Goal: Transaction & Acquisition: Book appointment/travel/reservation

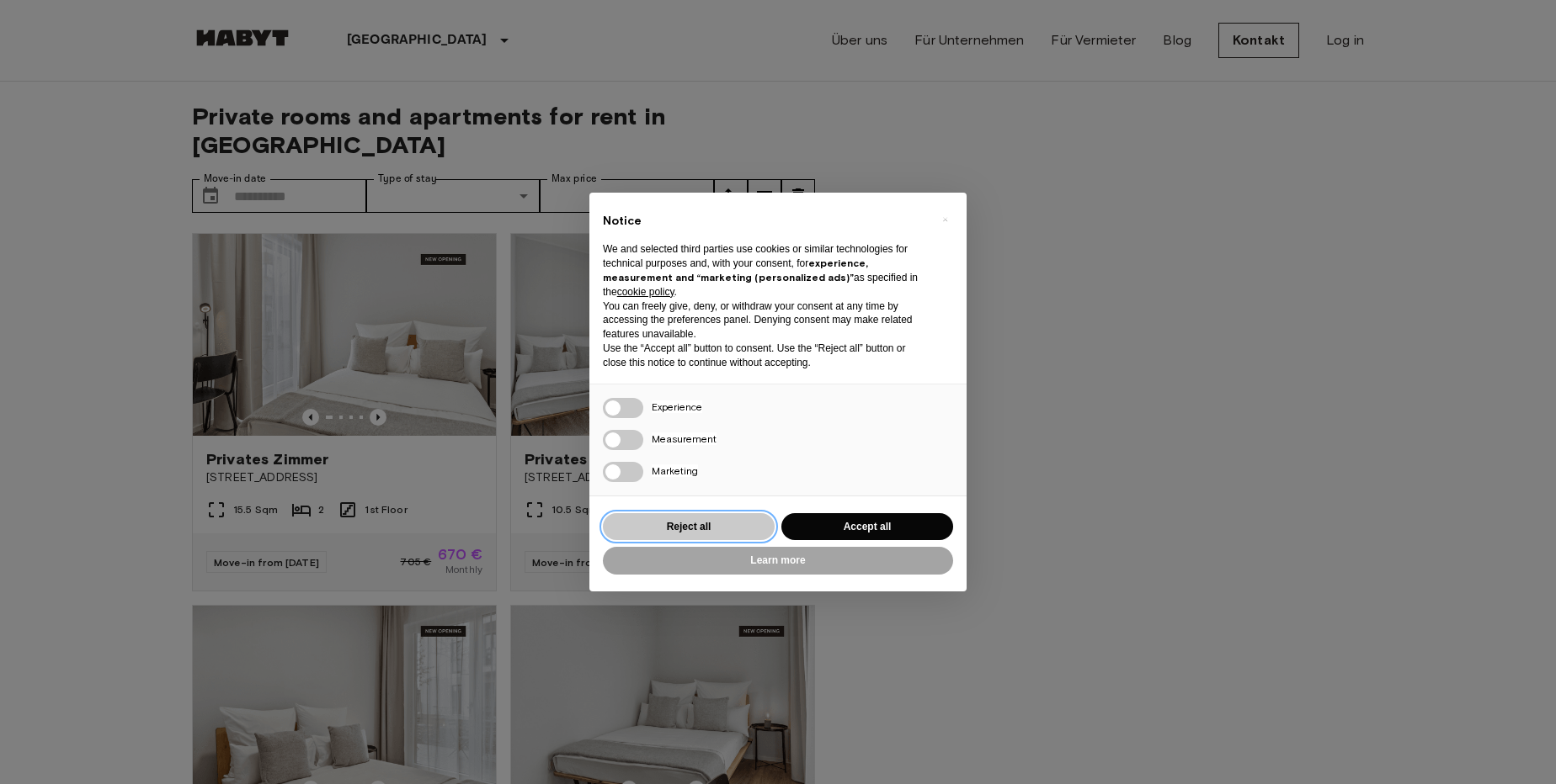
click at [710, 534] on button "Reject all" at bounding box center [688, 527] width 172 height 28
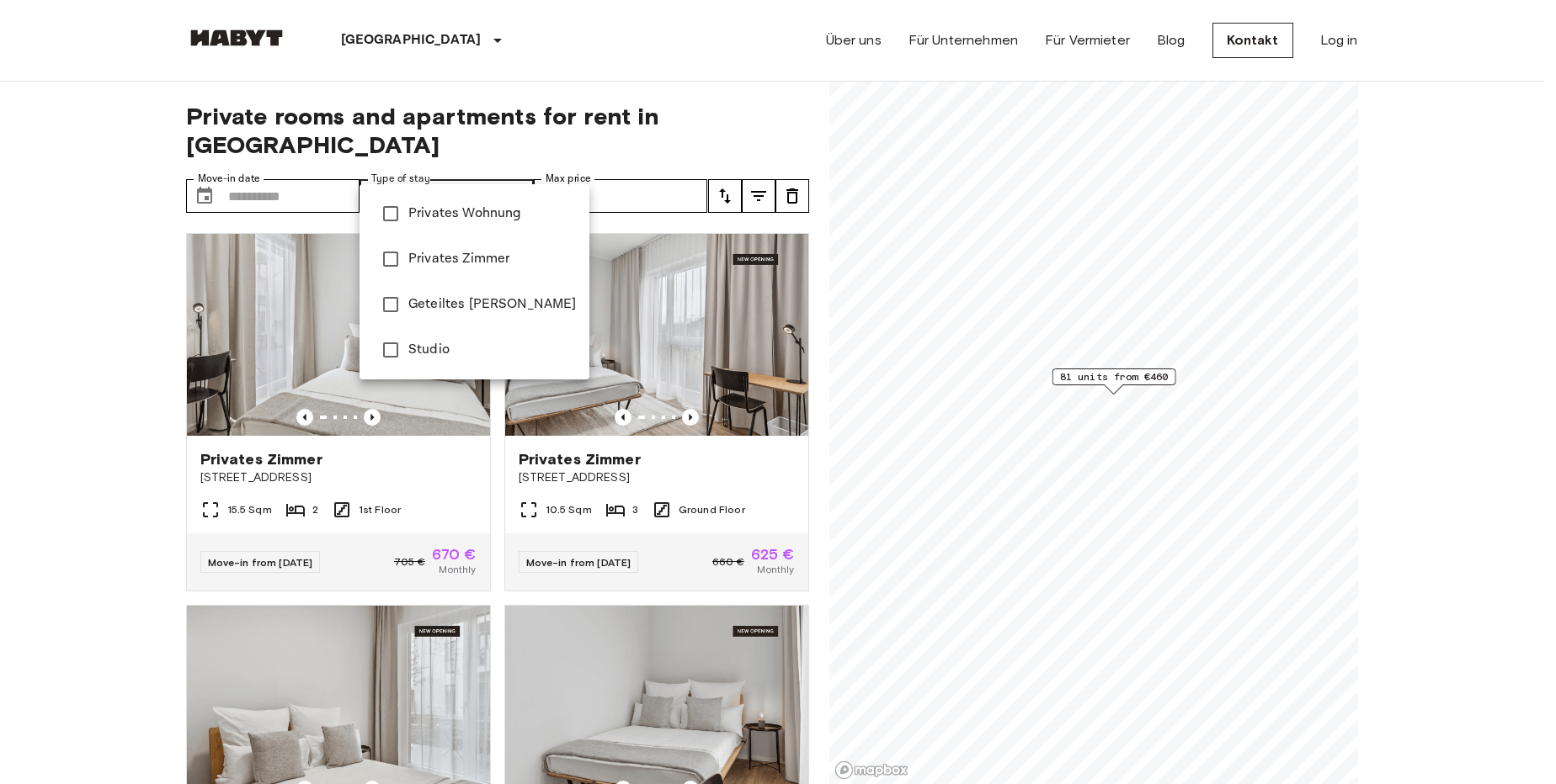
click at [679, 163] on div at bounding box center [778, 392] width 1556 height 784
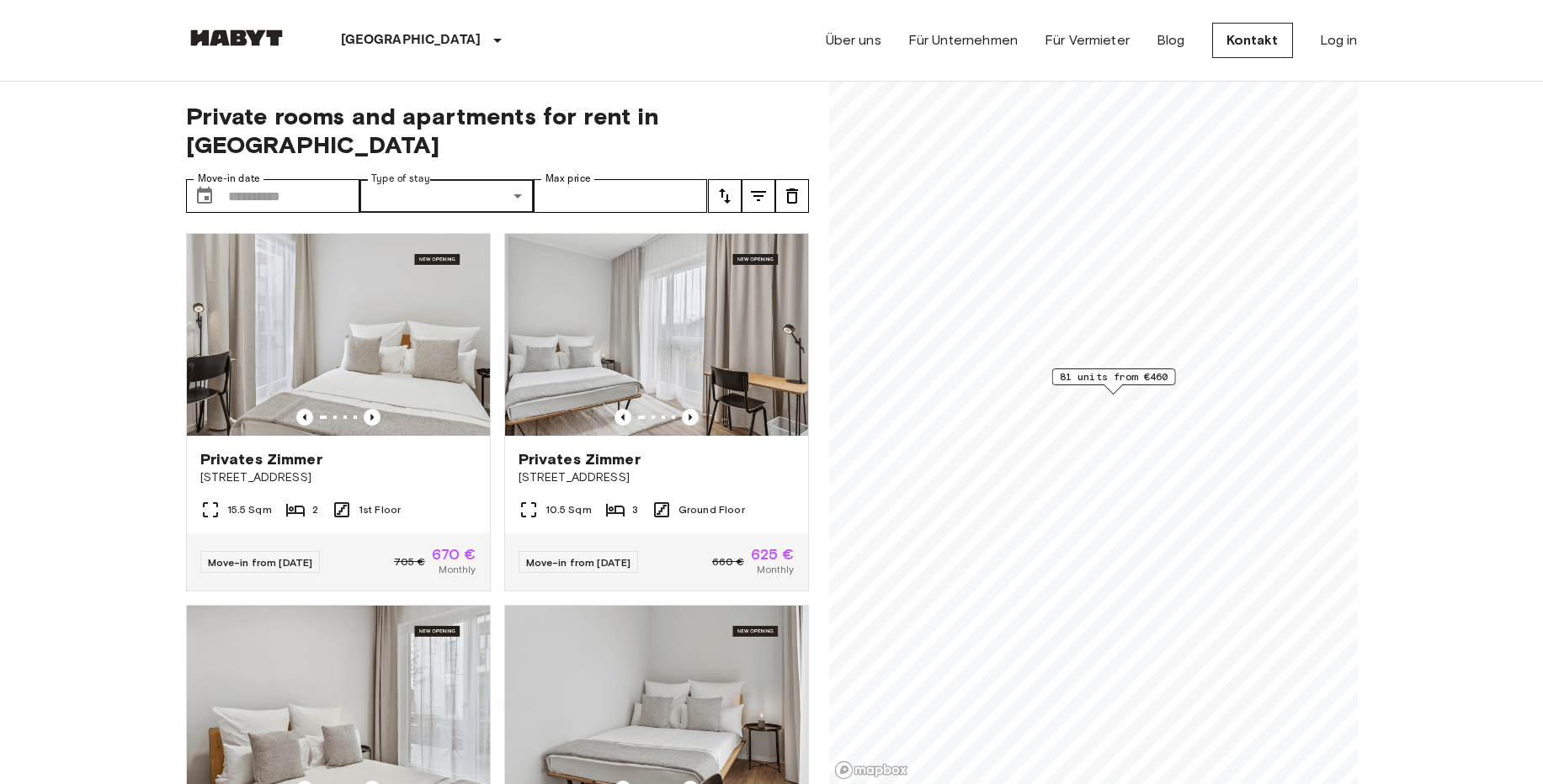
click at [716, 186] on icon "tune" at bounding box center [724, 196] width 20 height 20
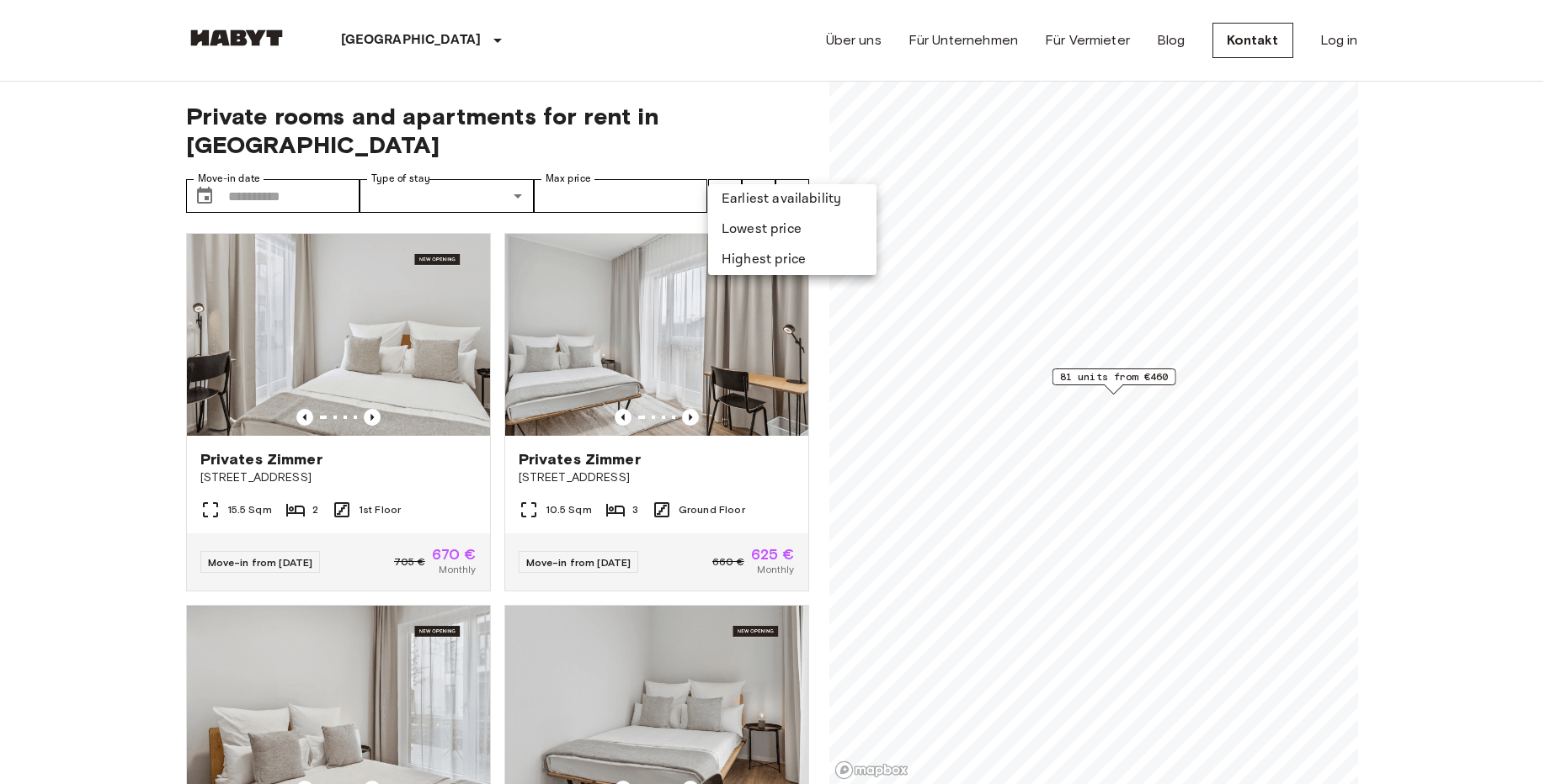
click at [748, 229] on li "Lowest price" at bounding box center [792, 229] width 169 height 30
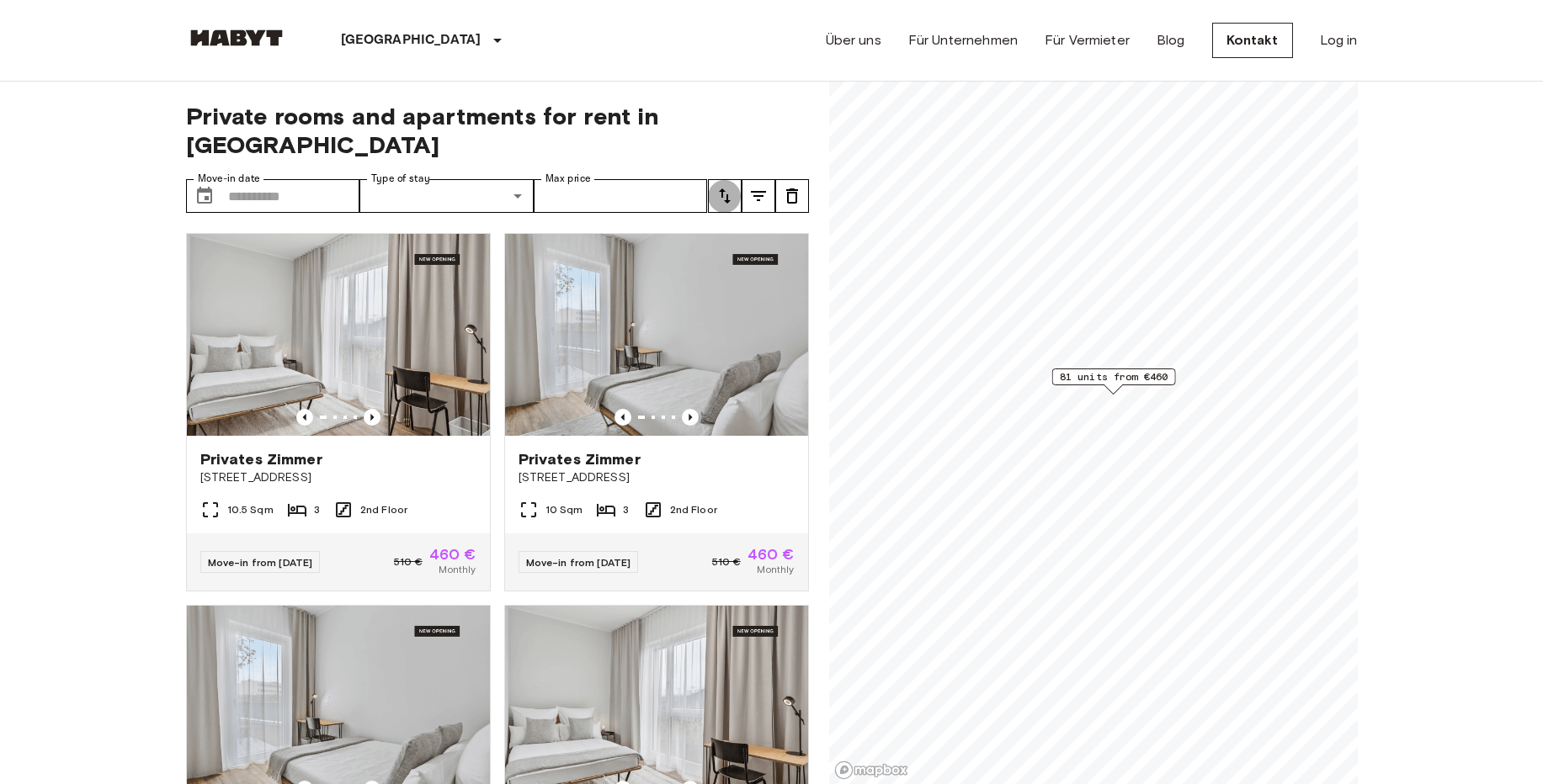
click at [740, 179] on button "tune" at bounding box center [724, 196] width 34 height 34
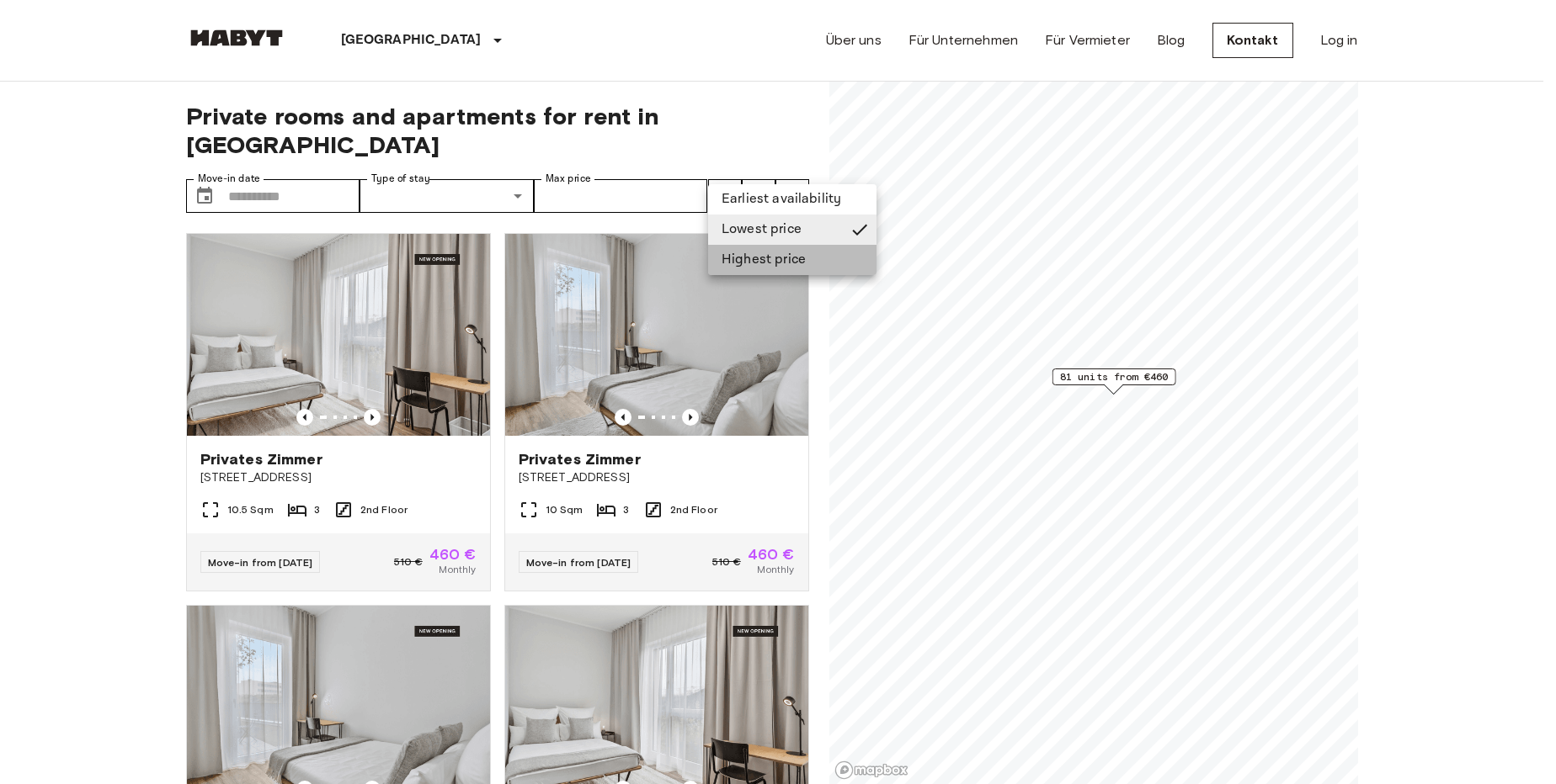
click at [738, 263] on li "Highest price" at bounding box center [792, 260] width 169 height 30
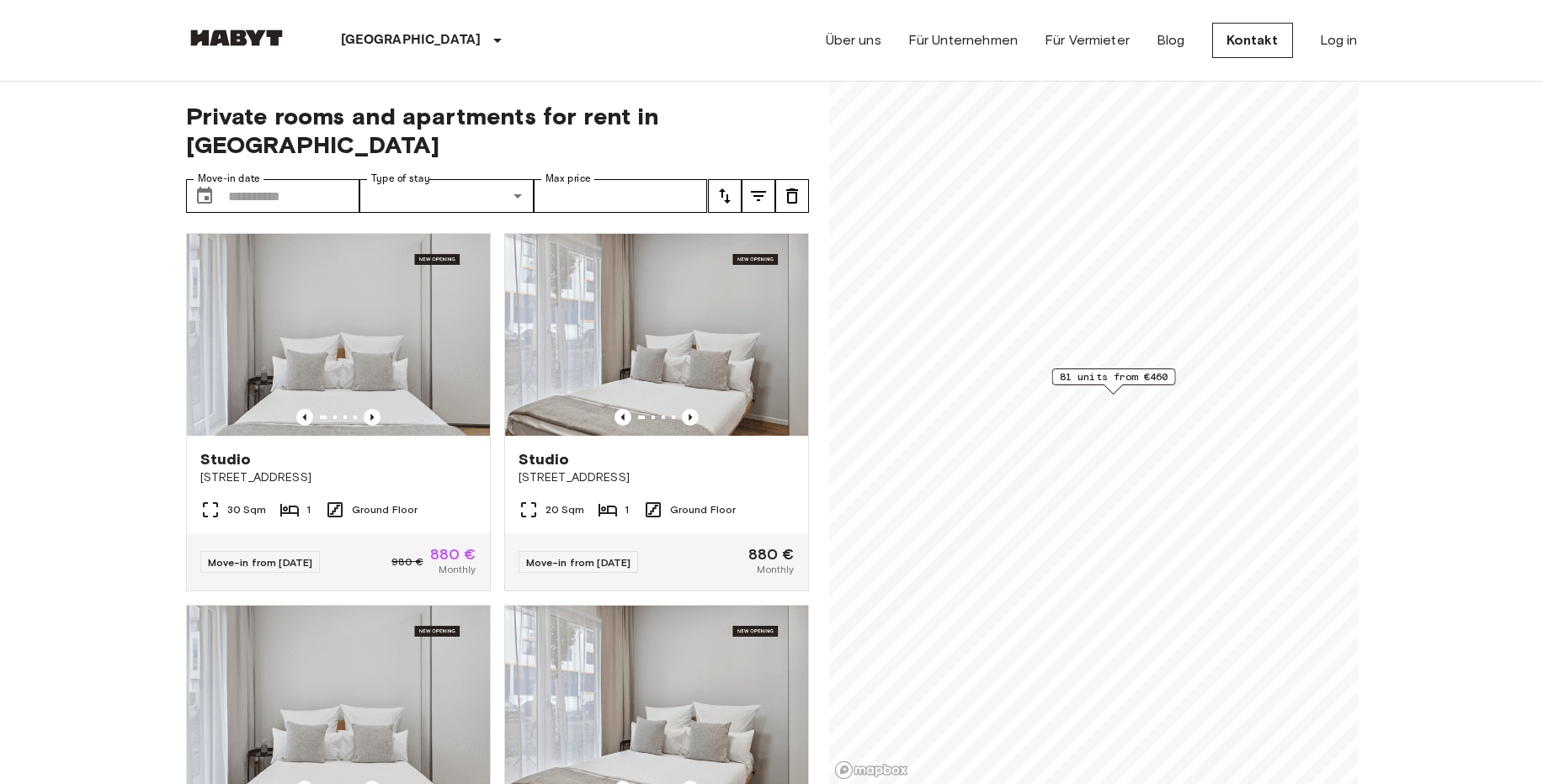
click at [713, 179] on button "tune" at bounding box center [724, 196] width 34 height 34
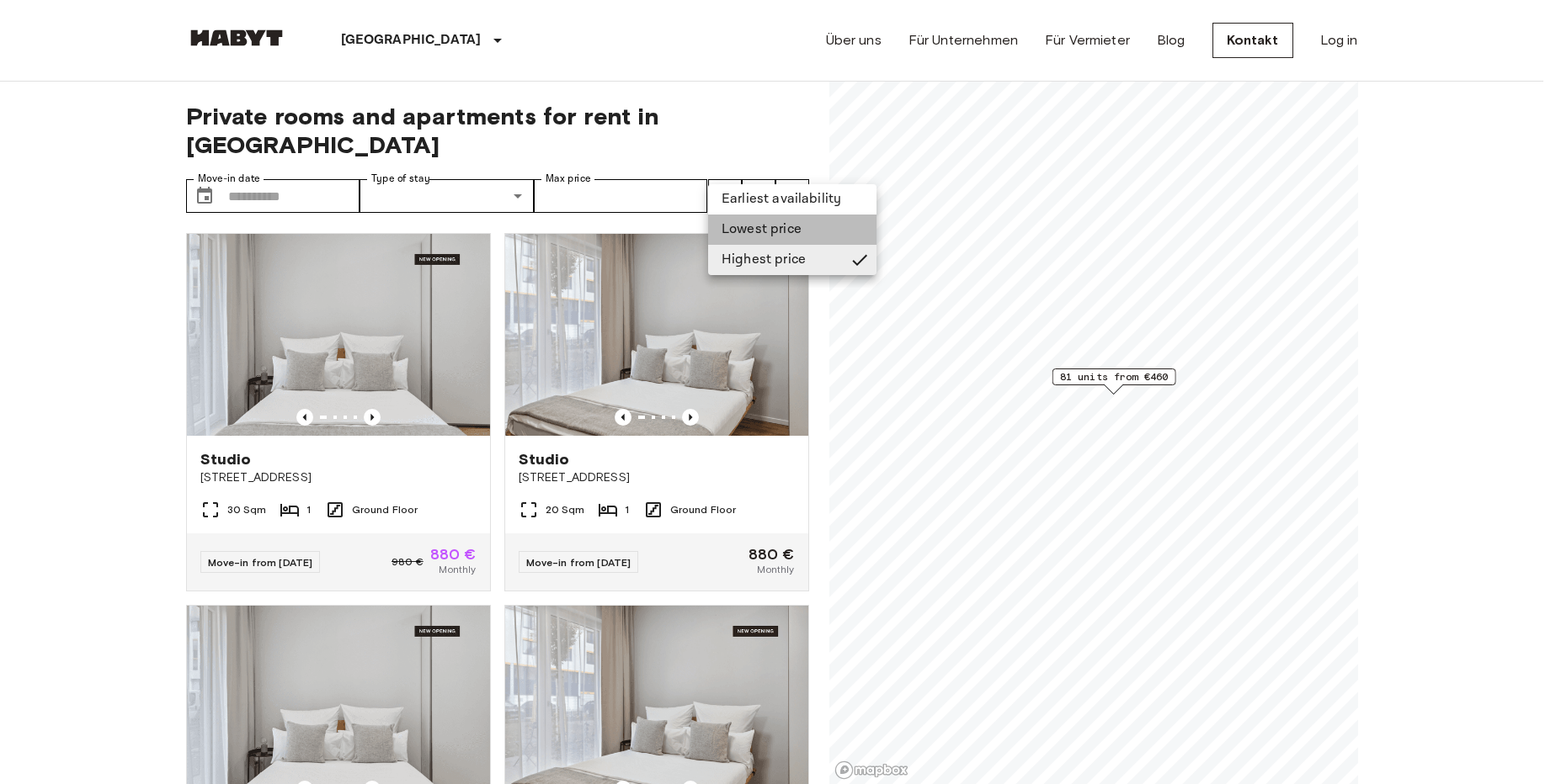
click at [733, 226] on li "Lowest price" at bounding box center [792, 229] width 169 height 30
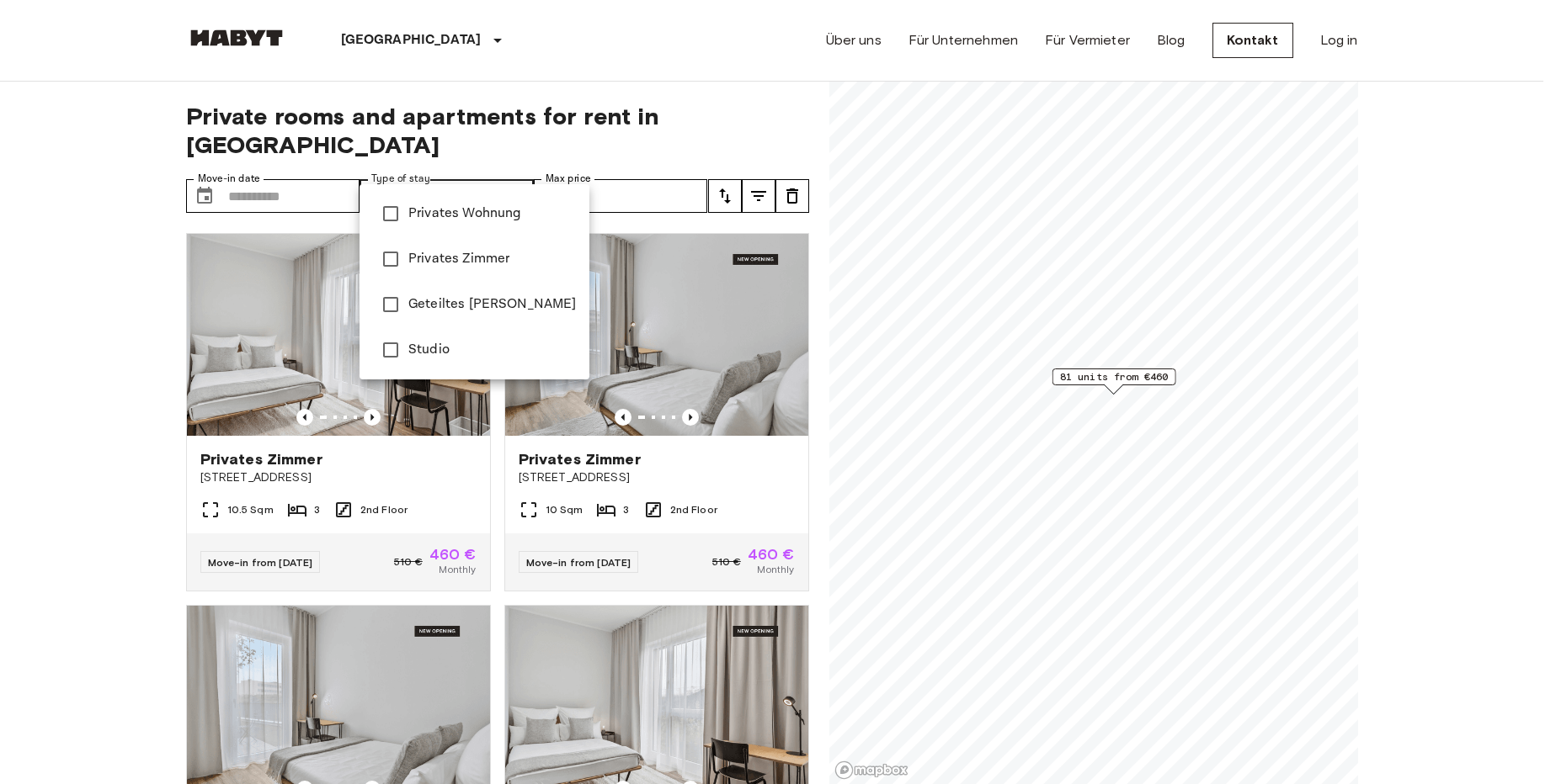
click at [438, 208] on span "Privates Wohnung" at bounding box center [492, 213] width 168 height 20
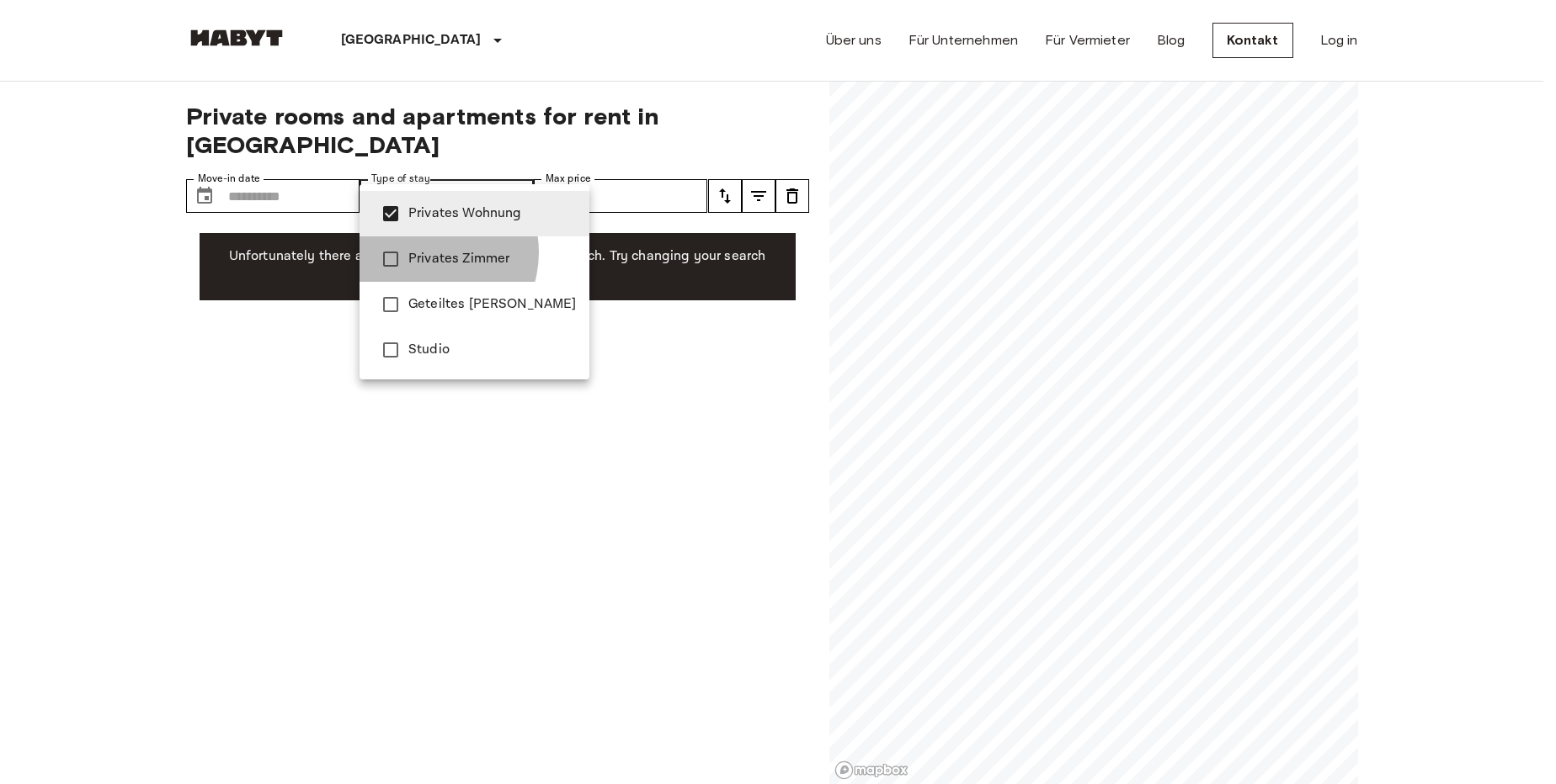
click at [426, 253] on span "Privates Zimmer" at bounding box center [492, 259] width 168 height 20
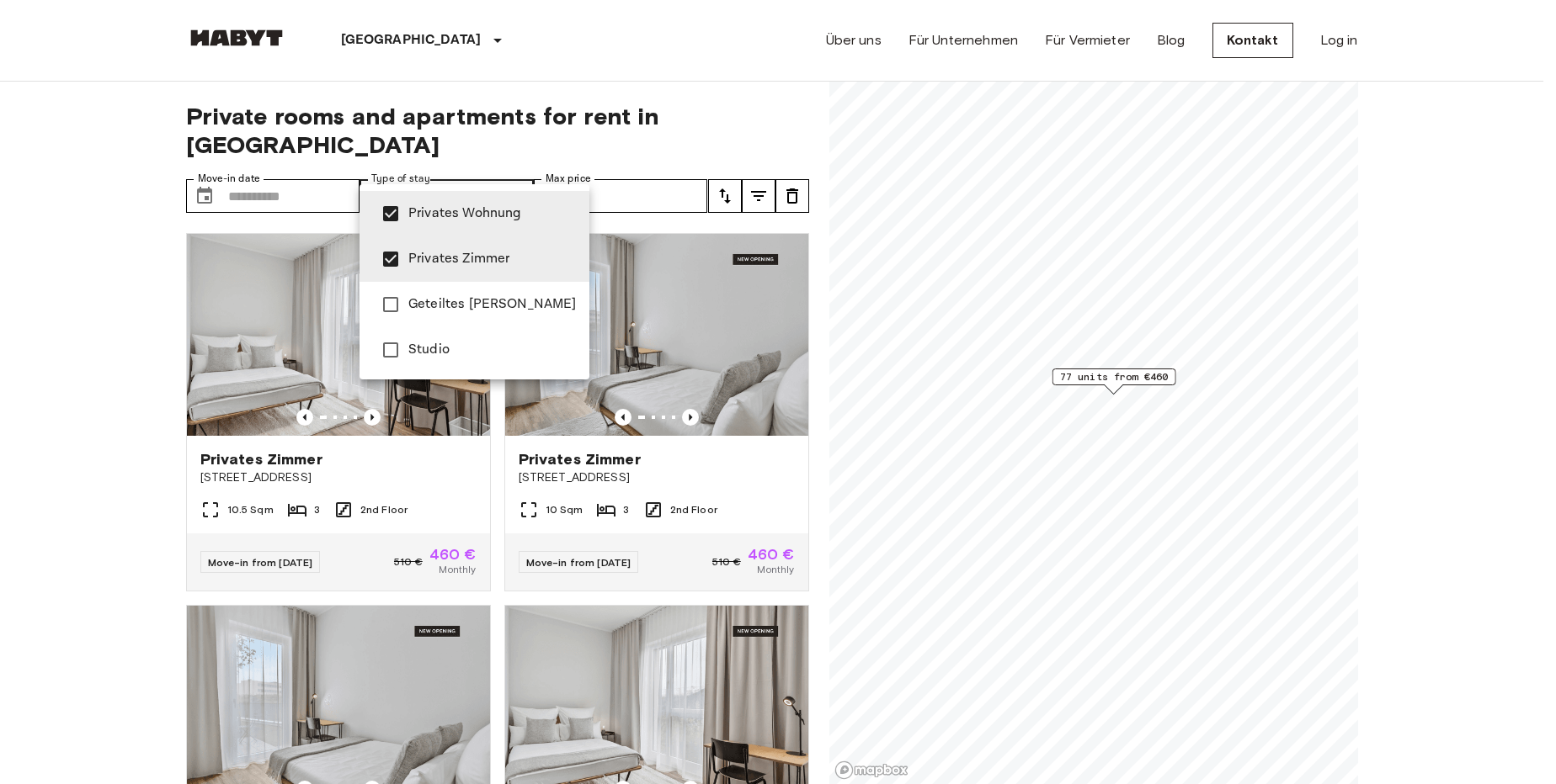
click at [426, 220] on span "Privates Wohnung" at bounding box center [492, 213] width 168 height 20
click at [435, 356] on span "Studio" at bounding box center [492, 350] width 168 height 20
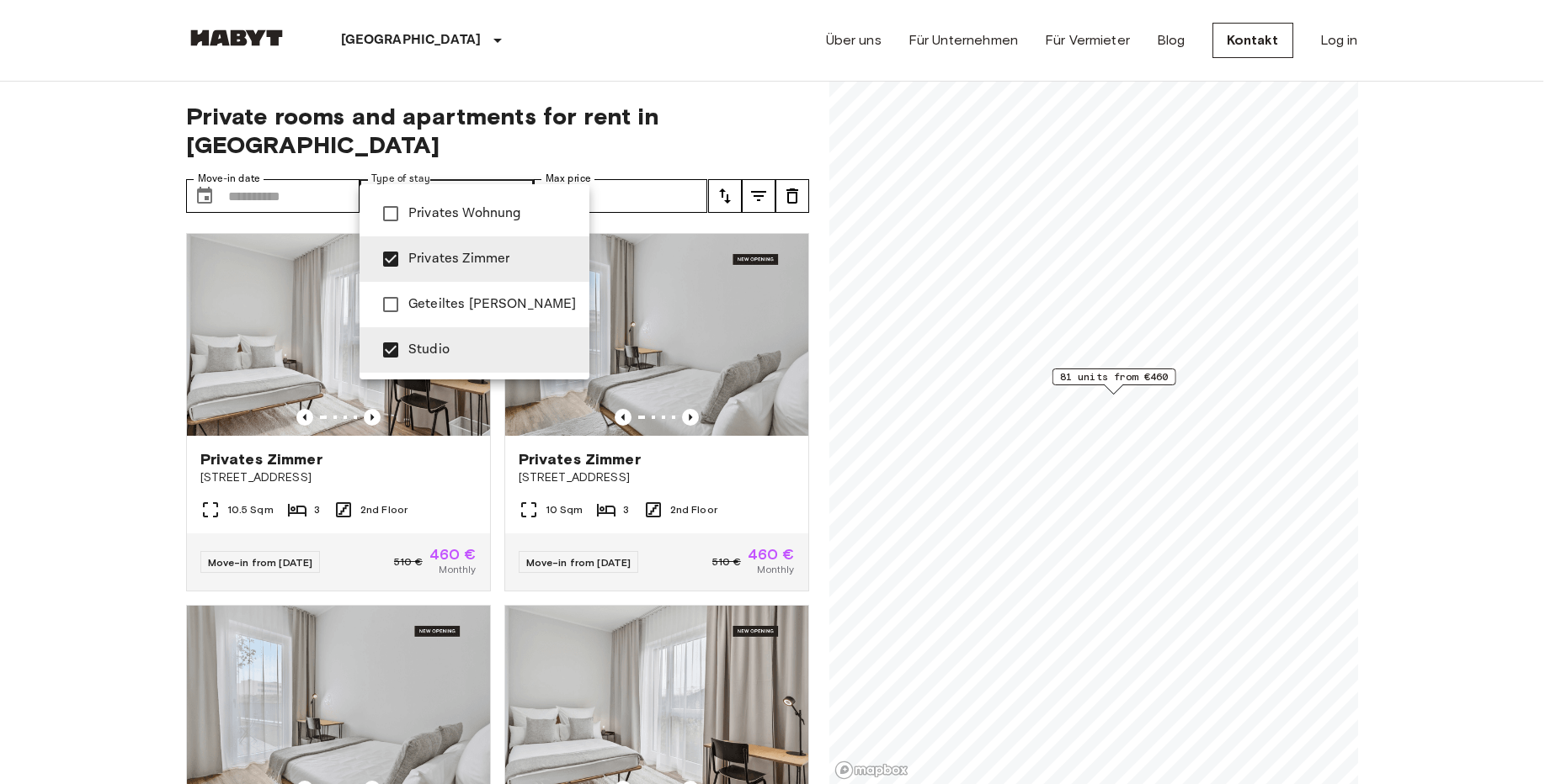
click at [431, 259] on span "Privates Zimmer" at bounding box center [492, 259] width 168 height 20
type input "******"
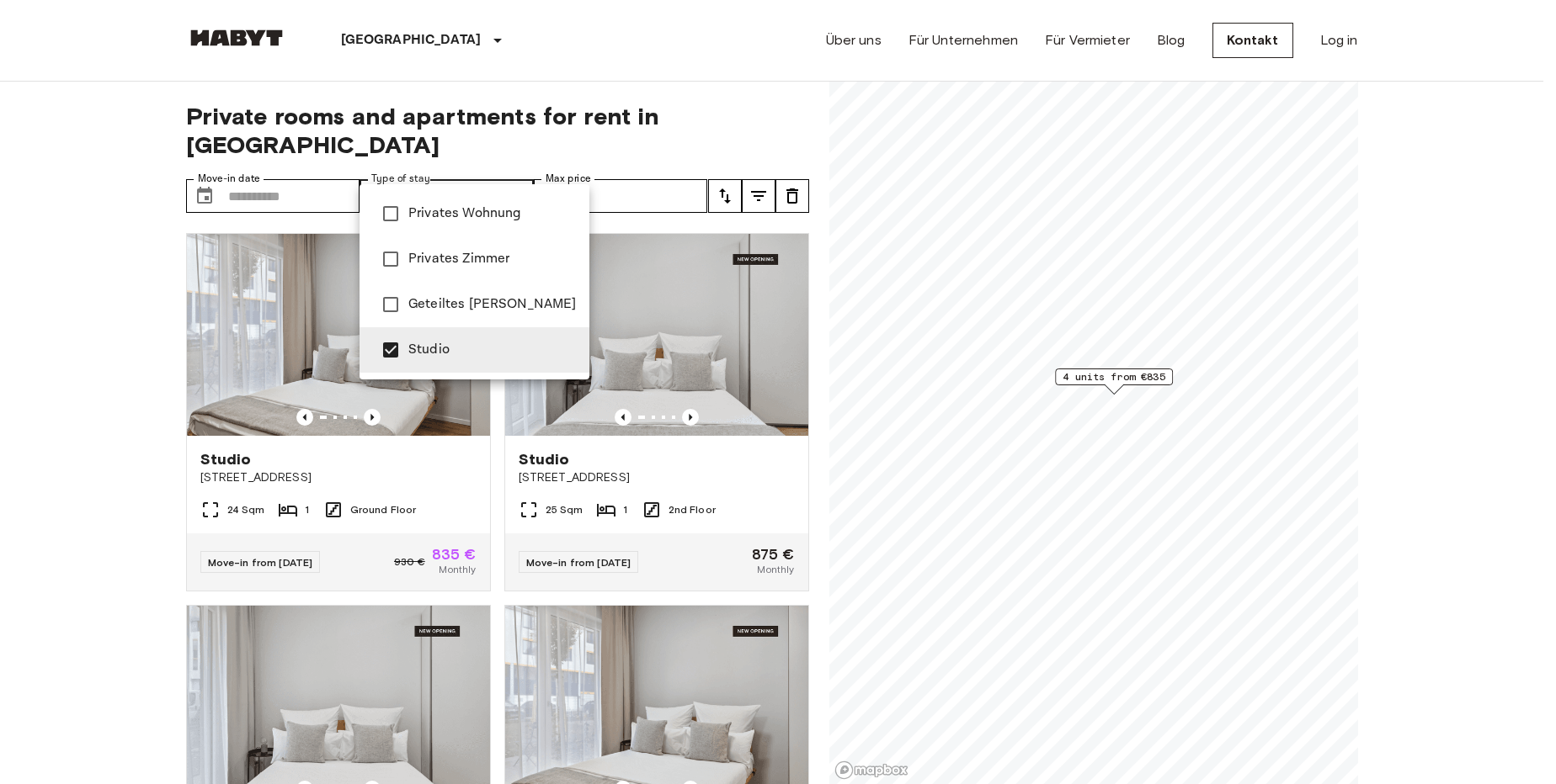
click at [126, 426] on div at bounding box center [778, 392] width 1556 height 784
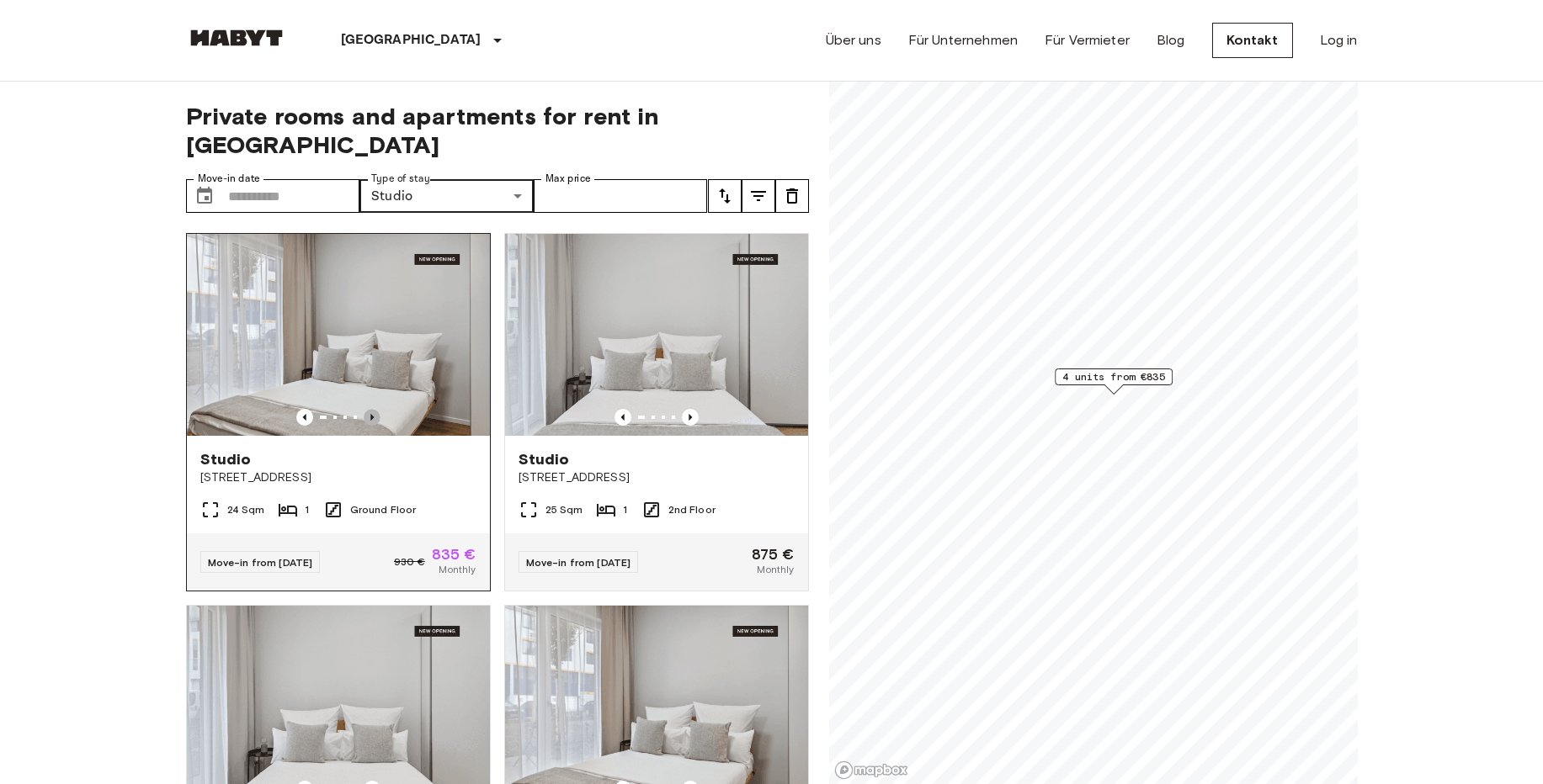
click at [364, 409] on icon "Previous image" at bounding box center [371, 417] width 16 height 16
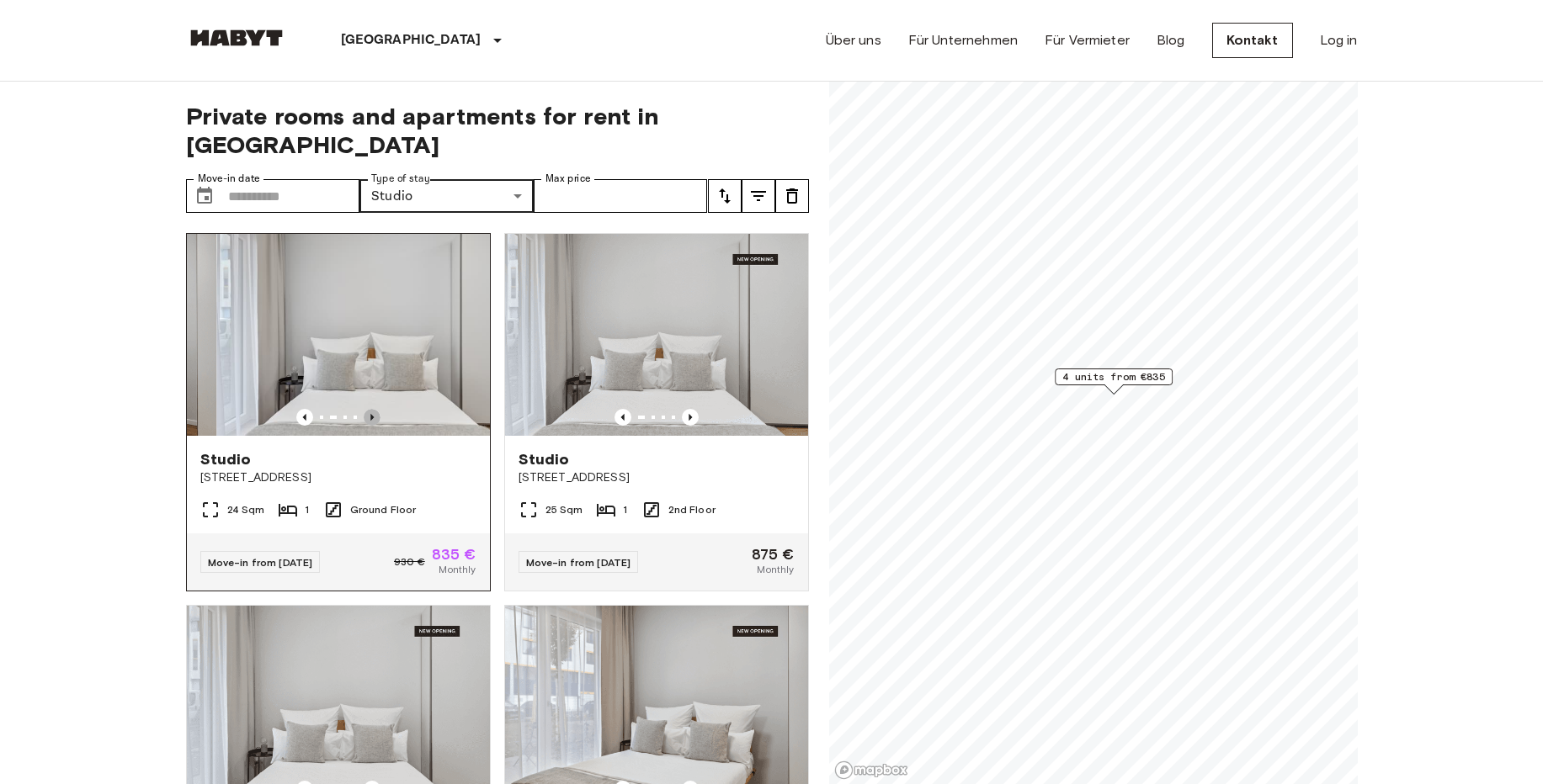
click at [364, 409] on icon "Previous image" at bounding box center [371, 417] width 16 height 16
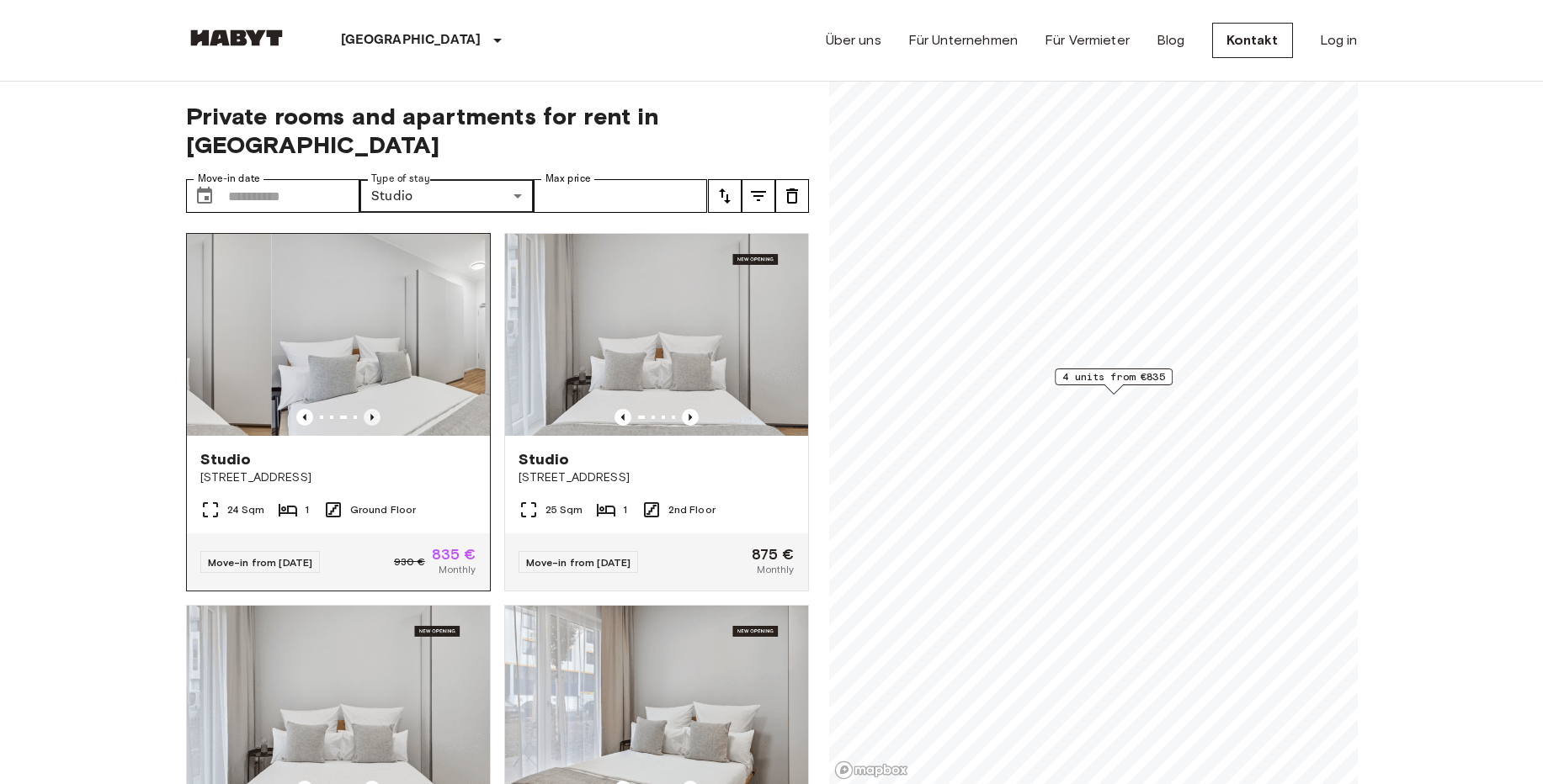
click at [364, 409] on icon "Previous image" at bounding box center [371, 417] width 16 height 16
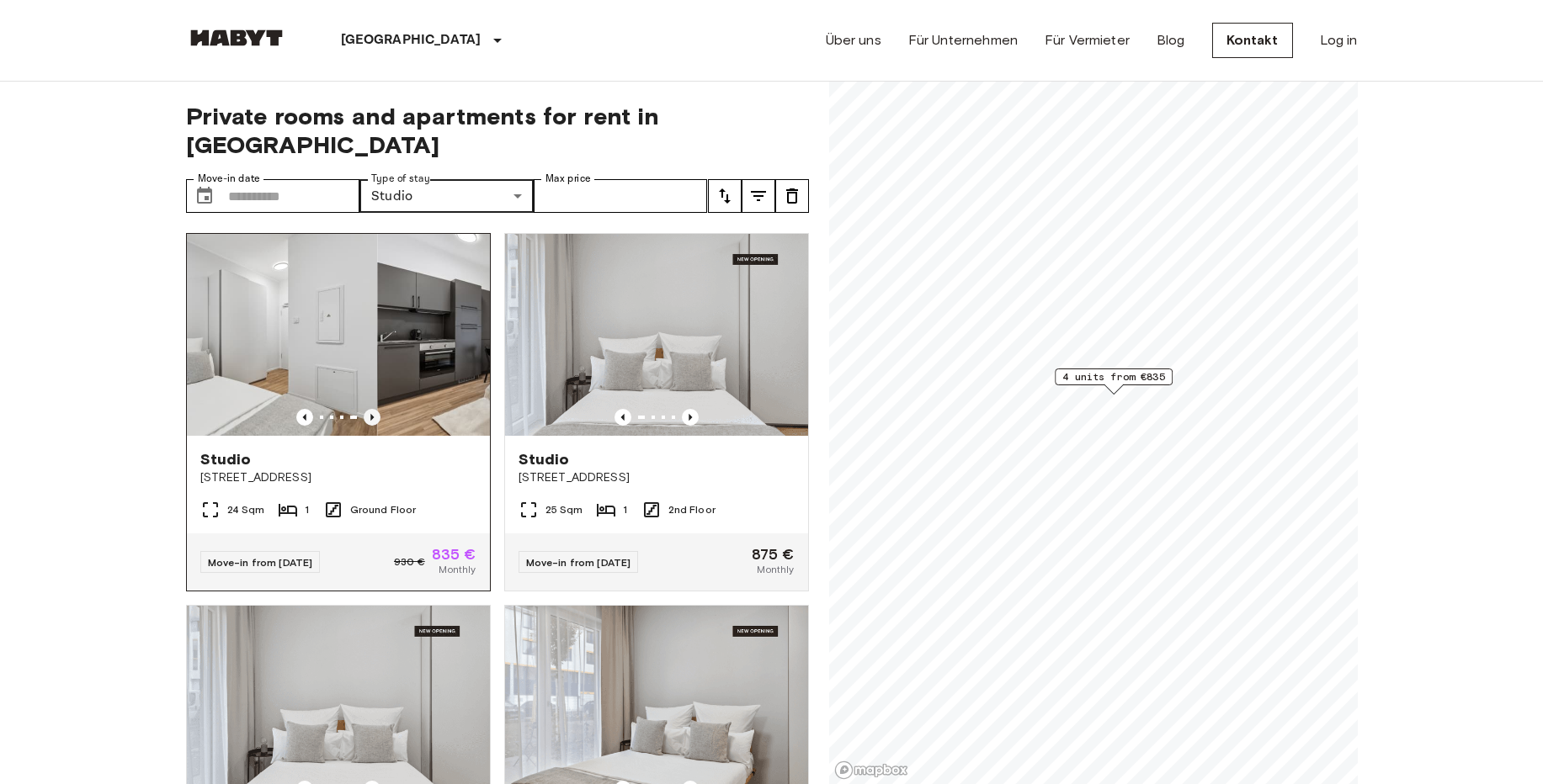
click at [364, 409] on icon "Previous image" at bounding box center [371, 417] width 16 height 16
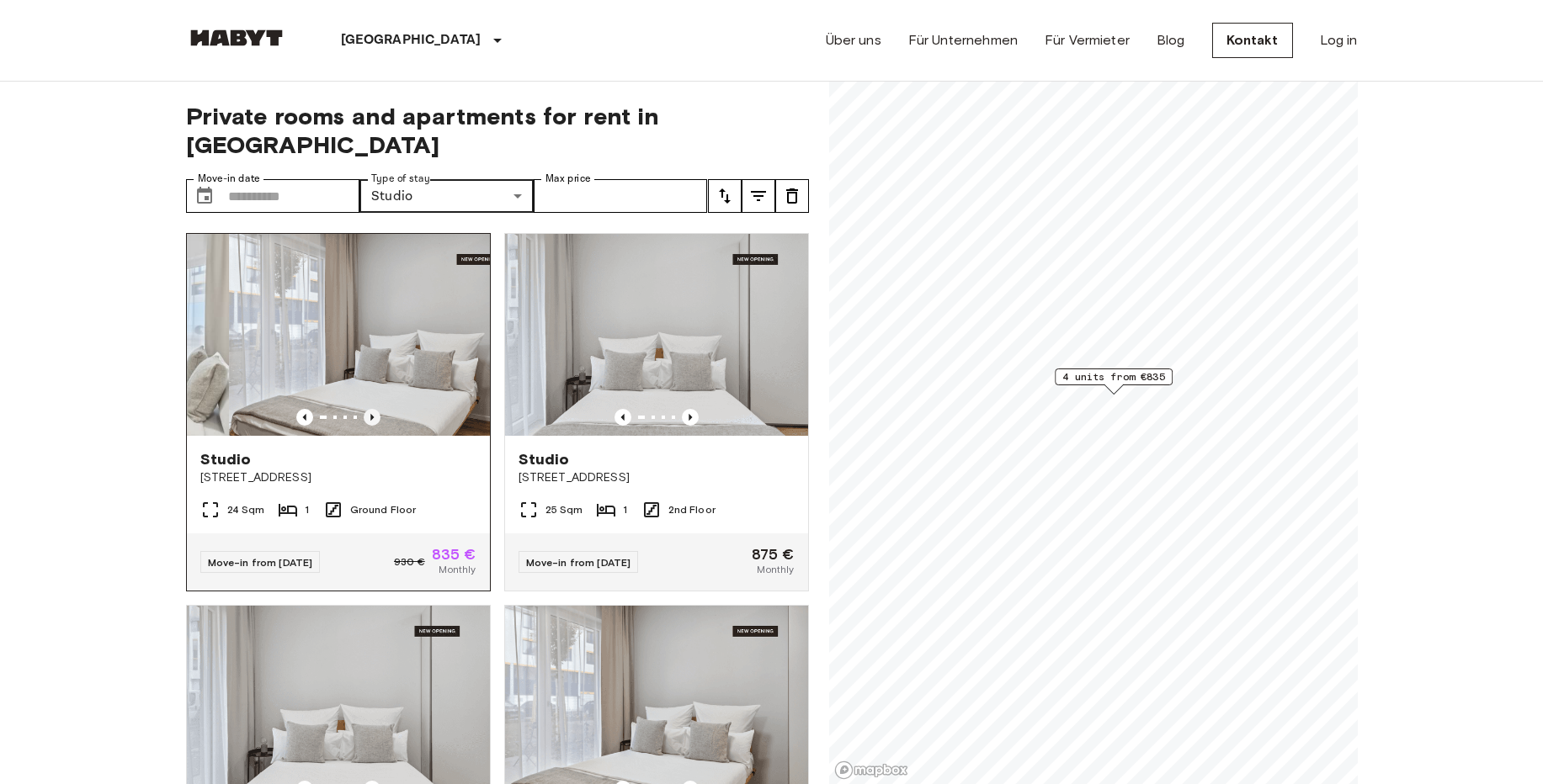
click at [364, 409] on icon "Previous image" at bounding box center [371, 417] width 16 height 16
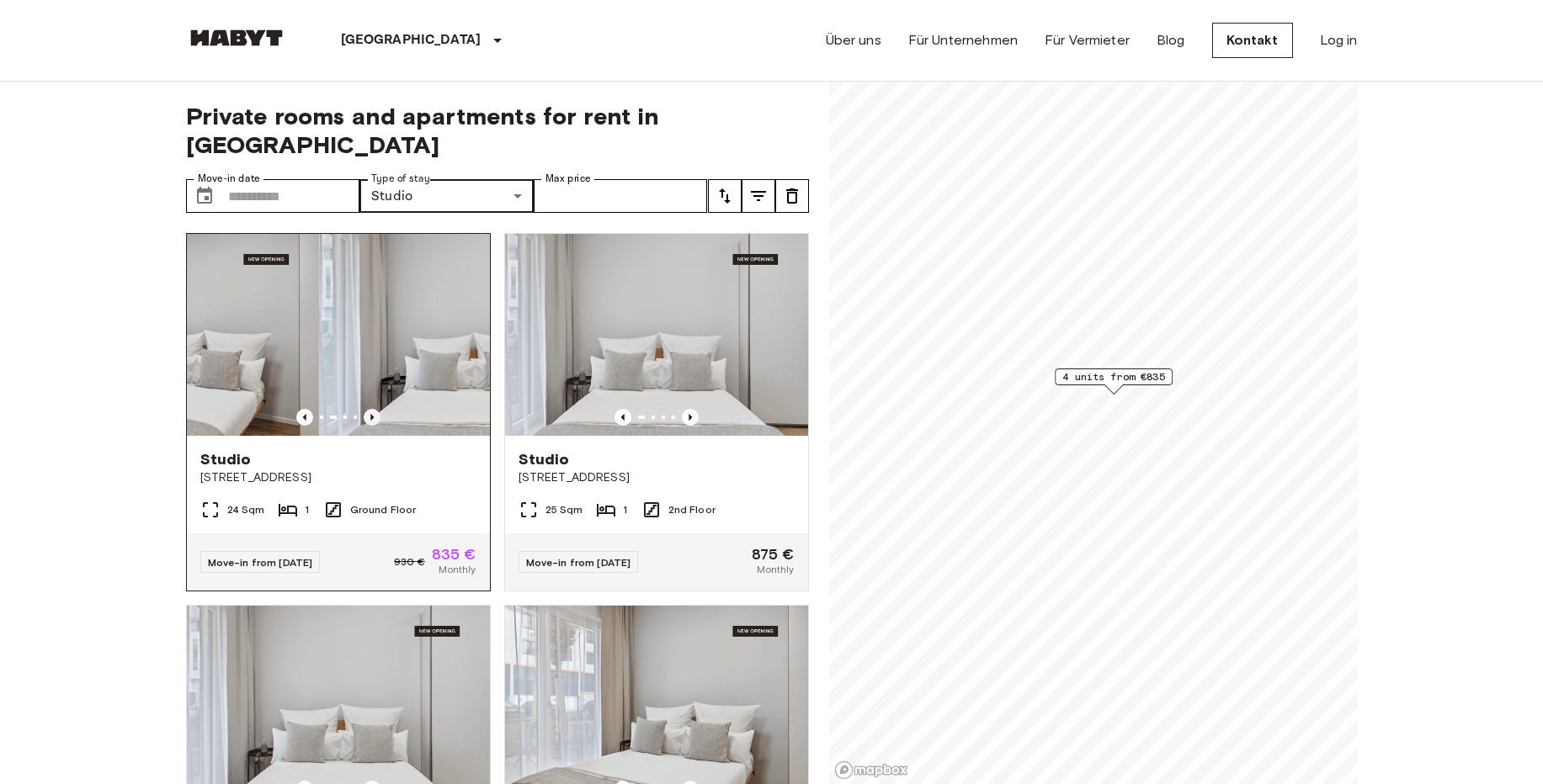
click at [364, 409] on icon "Previous image" at bounding box center [371, 417] width 16 height 16
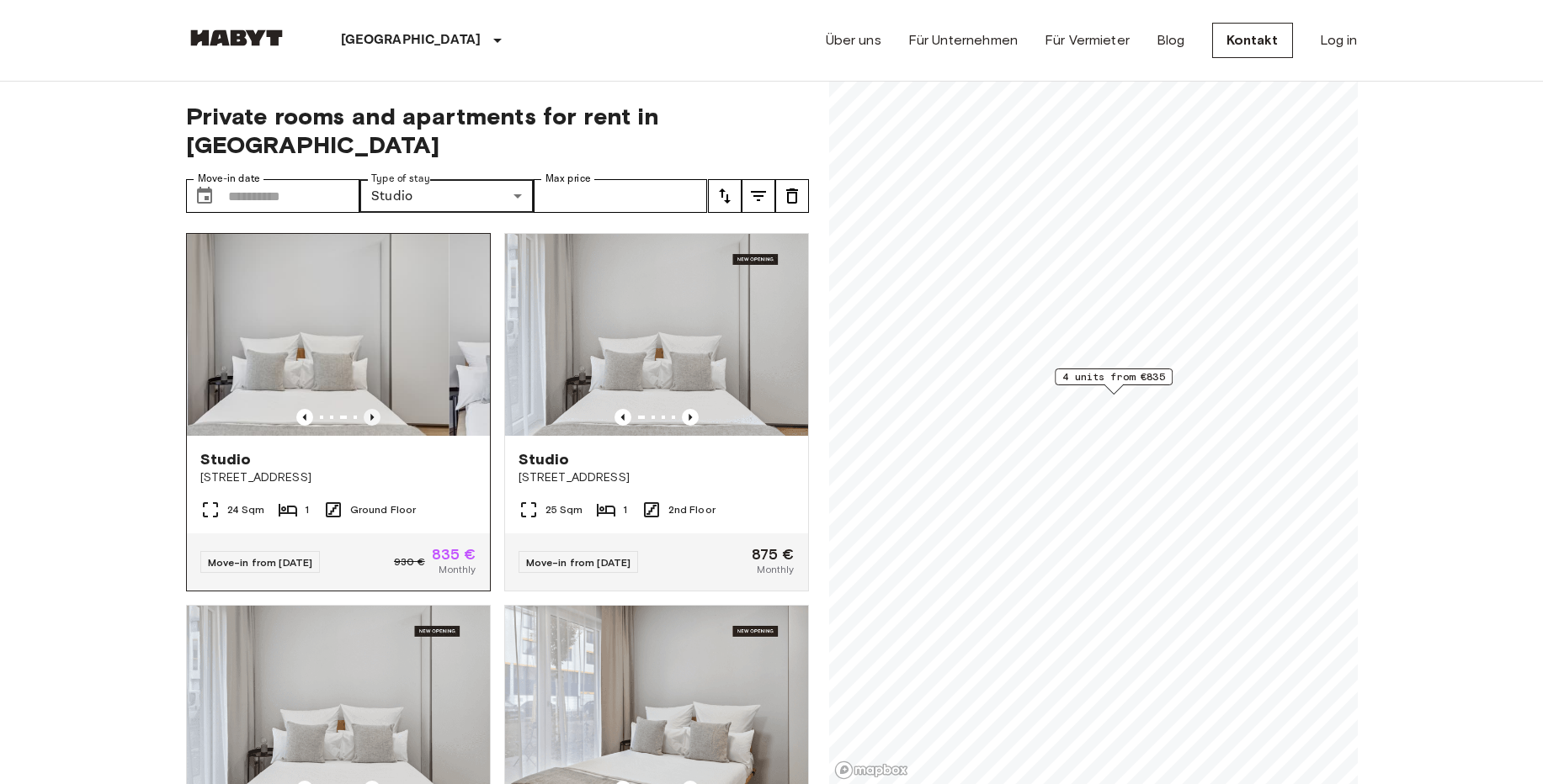
click at [364, 409] on icon "Previous image" at bounding box center [371, 417] width 16 height 16
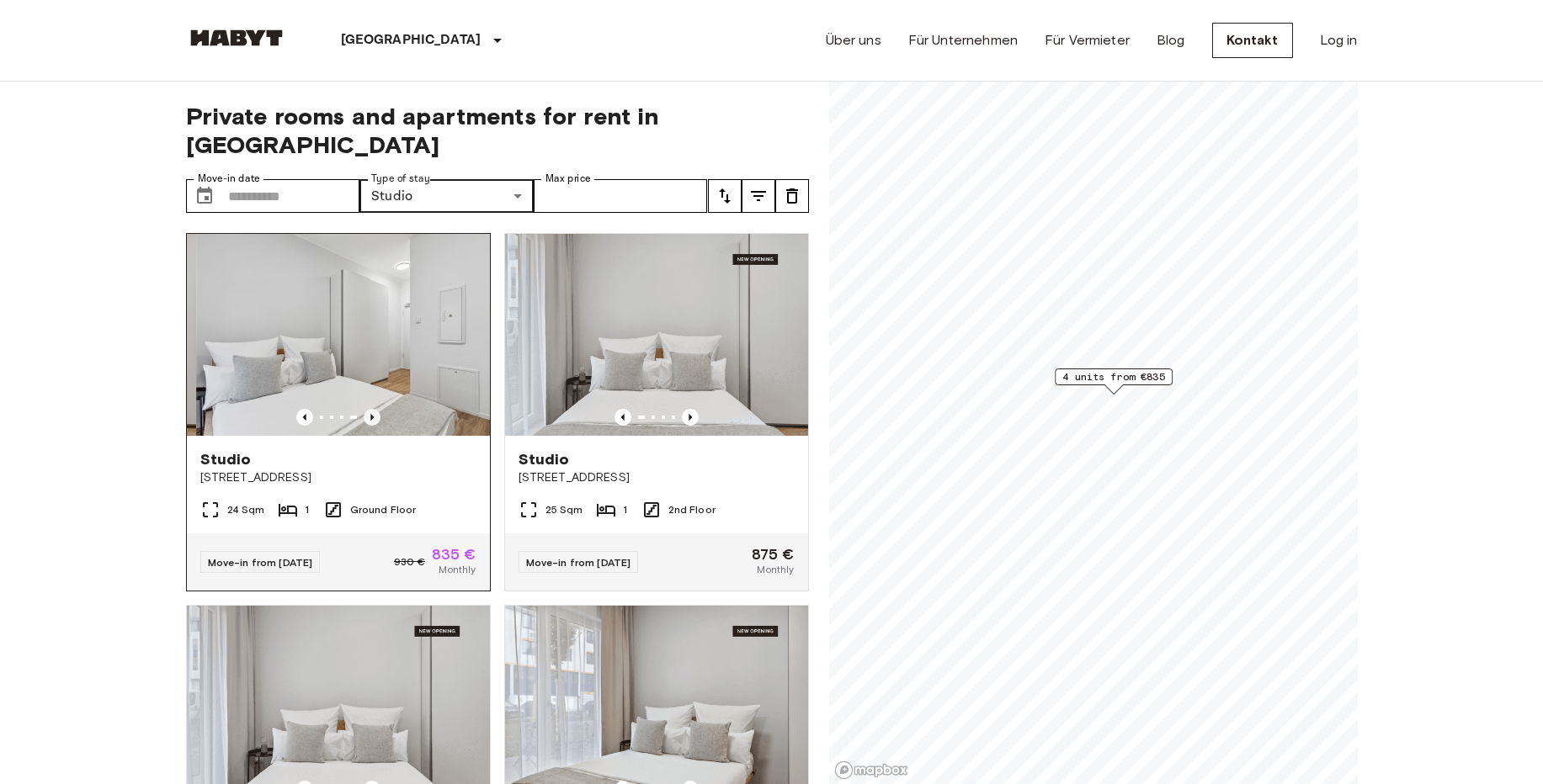
click at [364, 409] on icon "Previous image" at bounding box center [371, 417] width 16 height 16
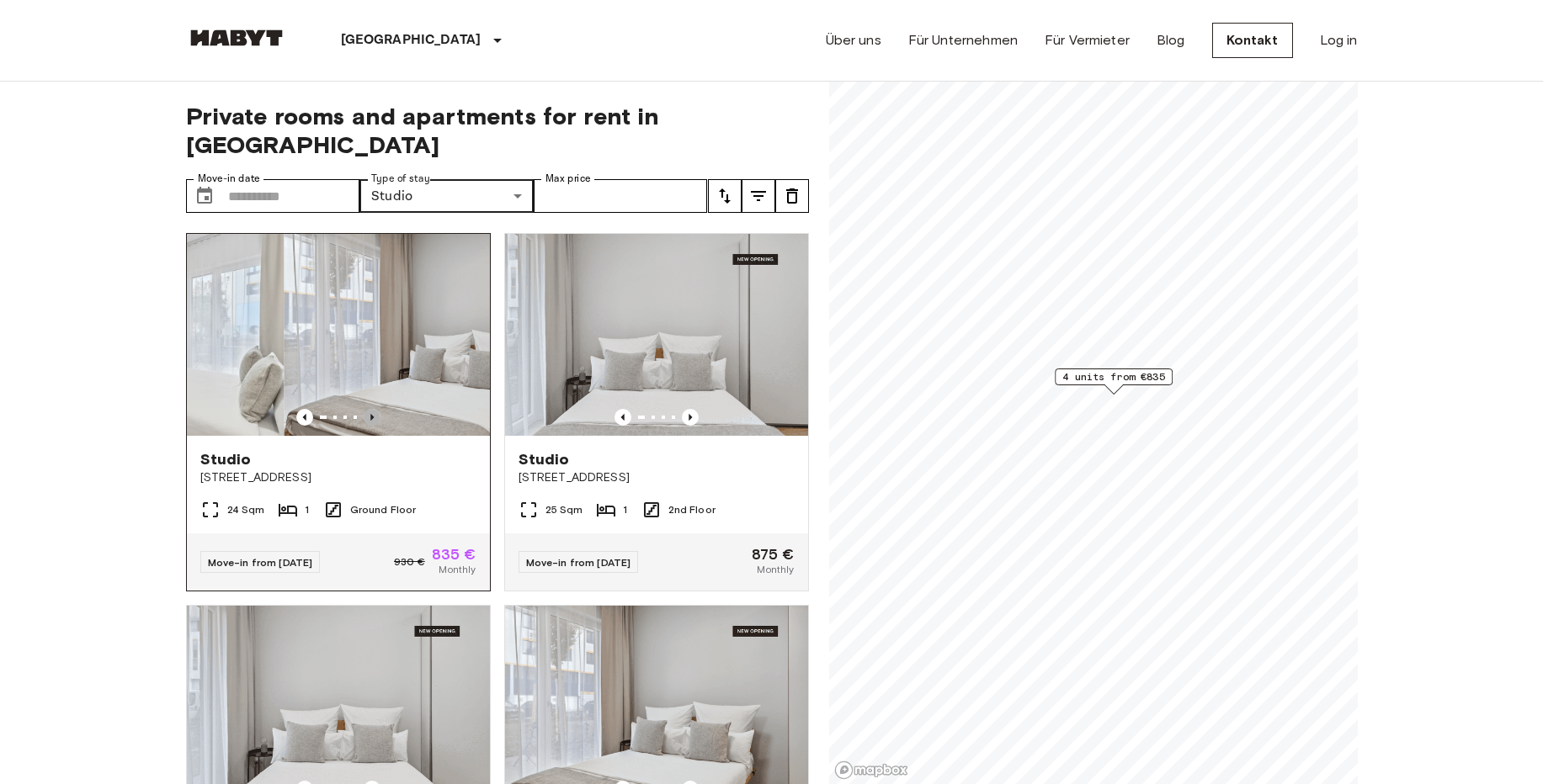
click at [364, 409] on icon "Previous image" at bounding box center [371, 417] width 16 height 16
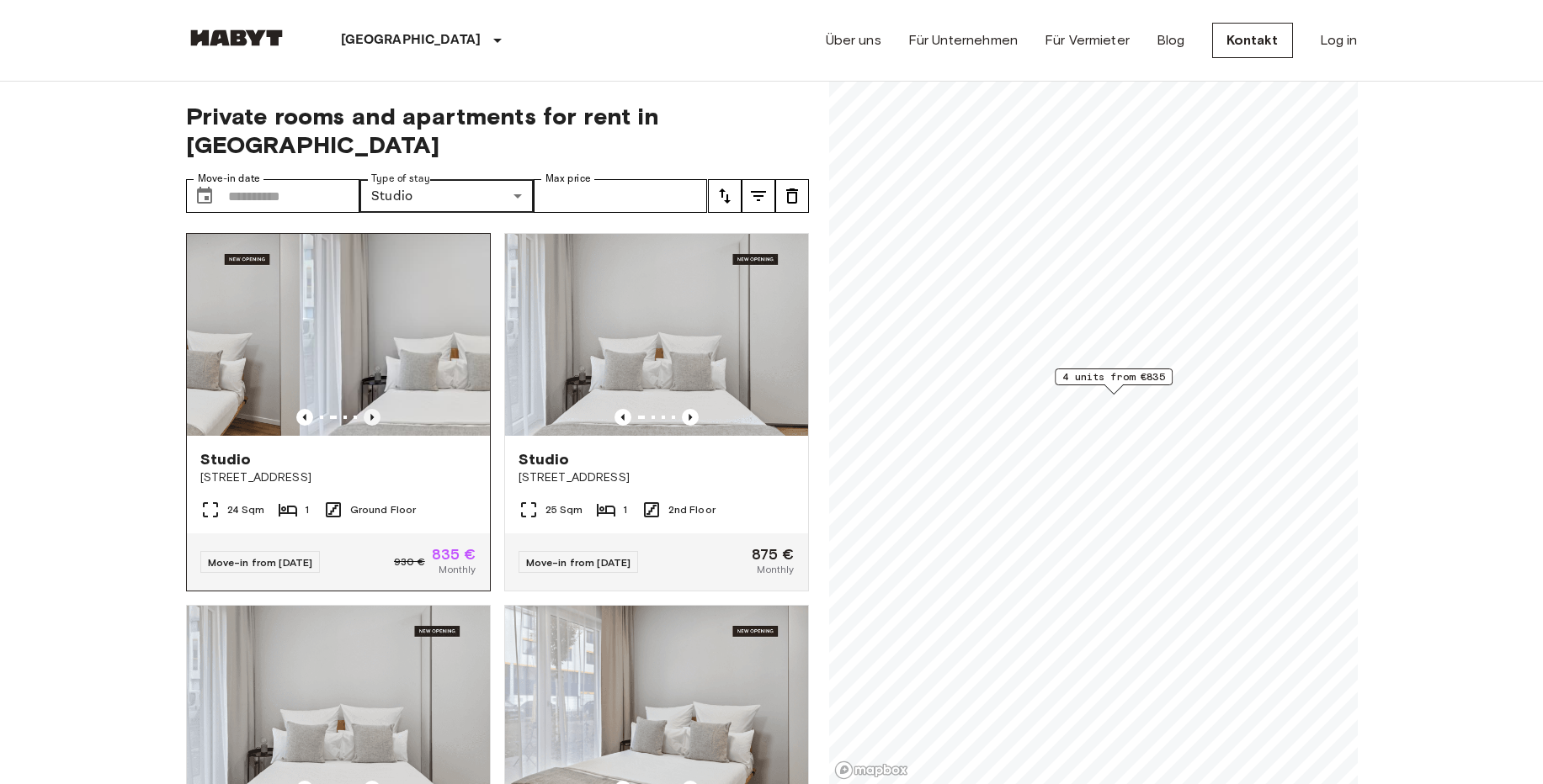
click at [364, 409] on icon "Previous image" at bounding box center [371, 417] width 16 height 16
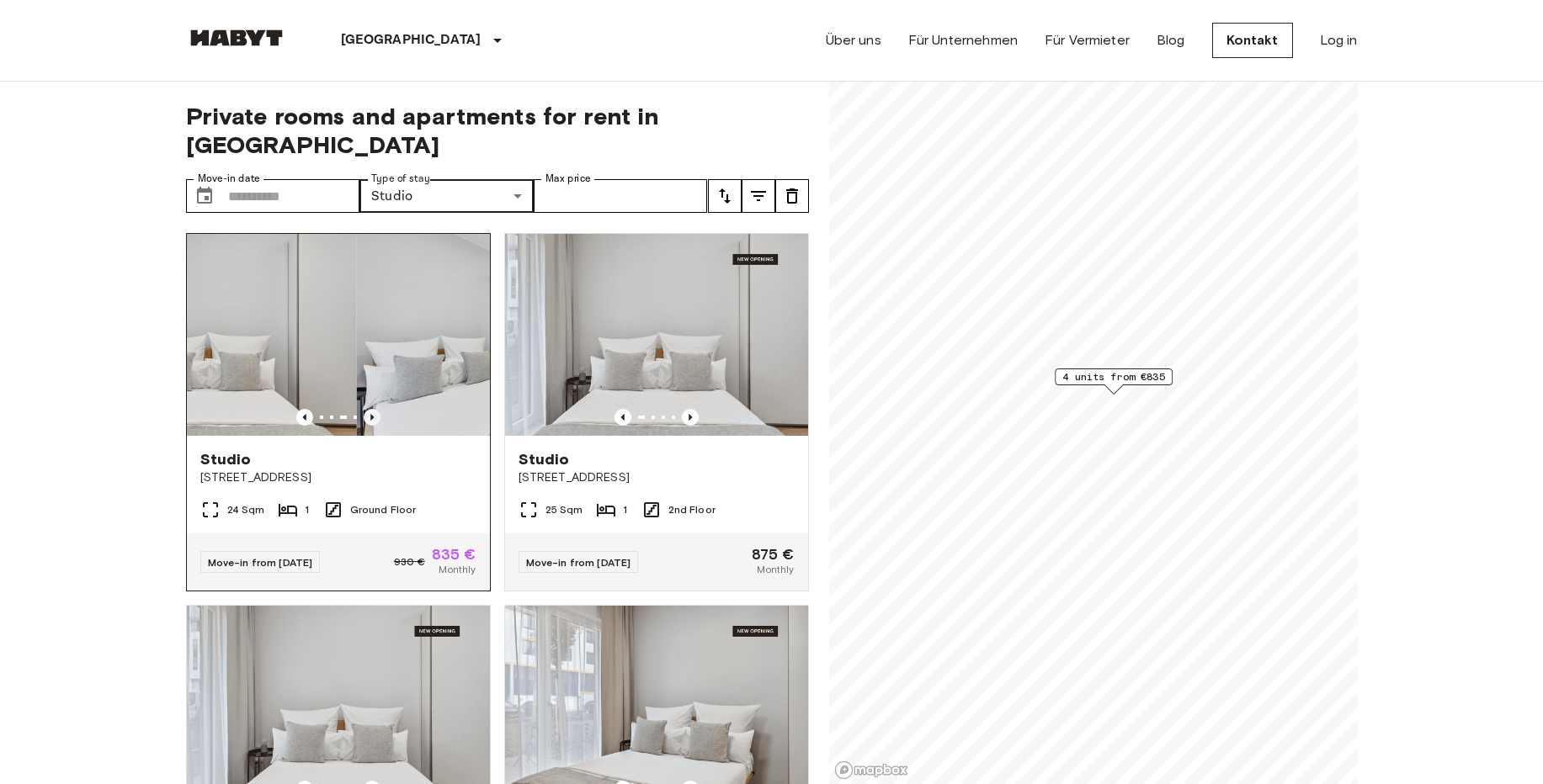
click at [364, 409] on icon "Previous image" at bounding box center [371, 417] width 16 height 16
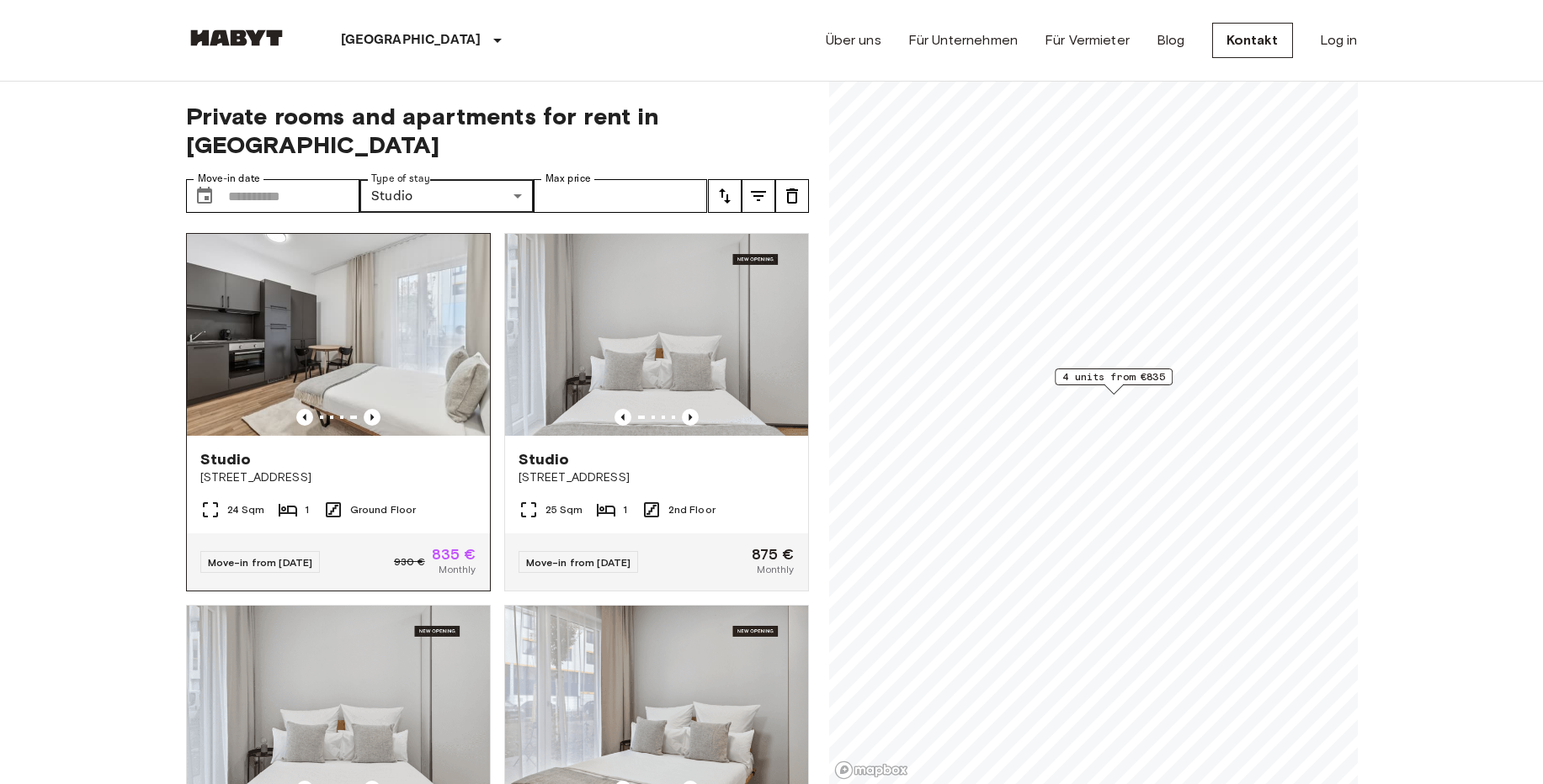
click at [434, 344] on img at bounding box center [338, 334] width 303 height 202
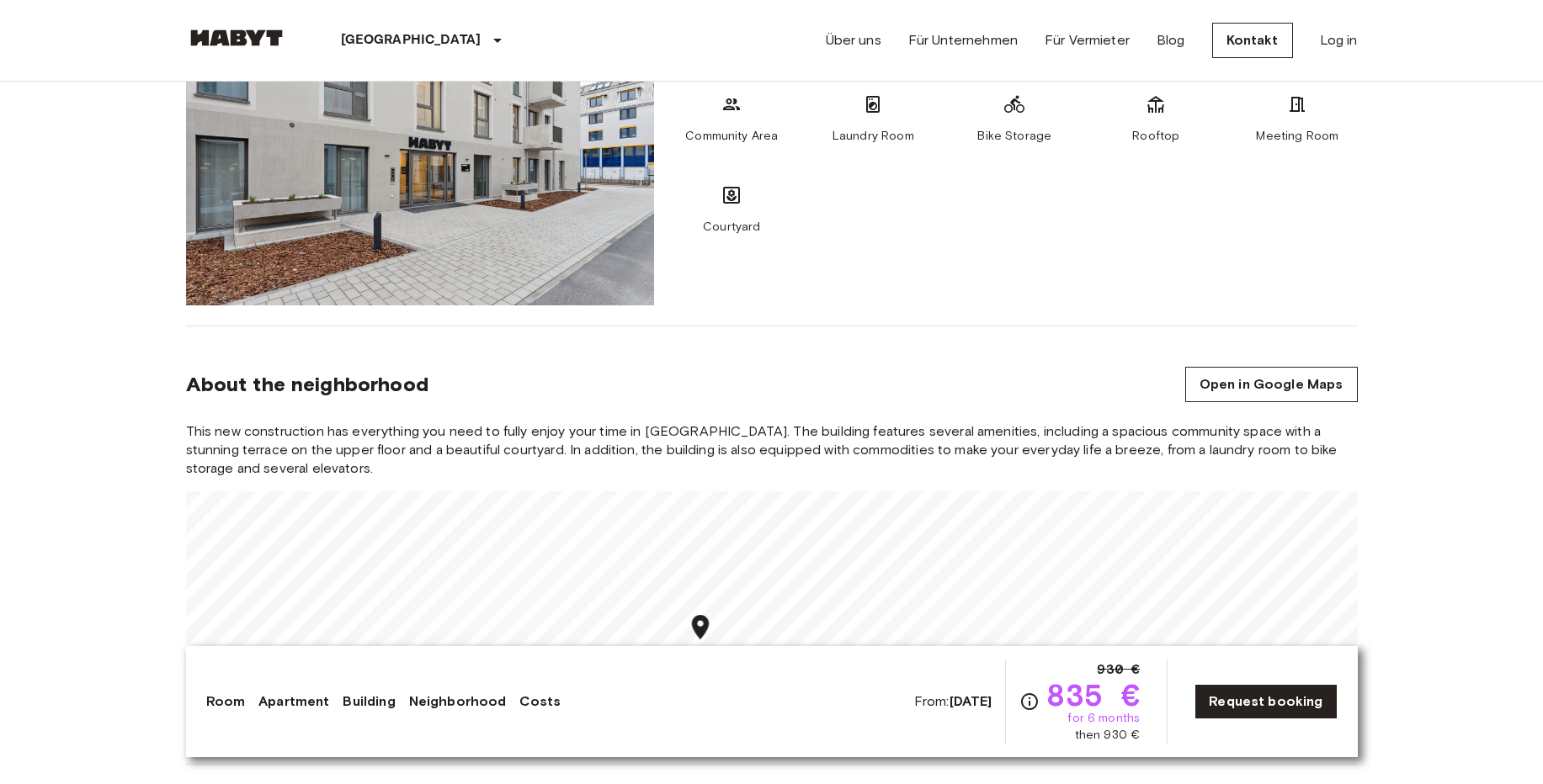
scroll to position [808, 0]
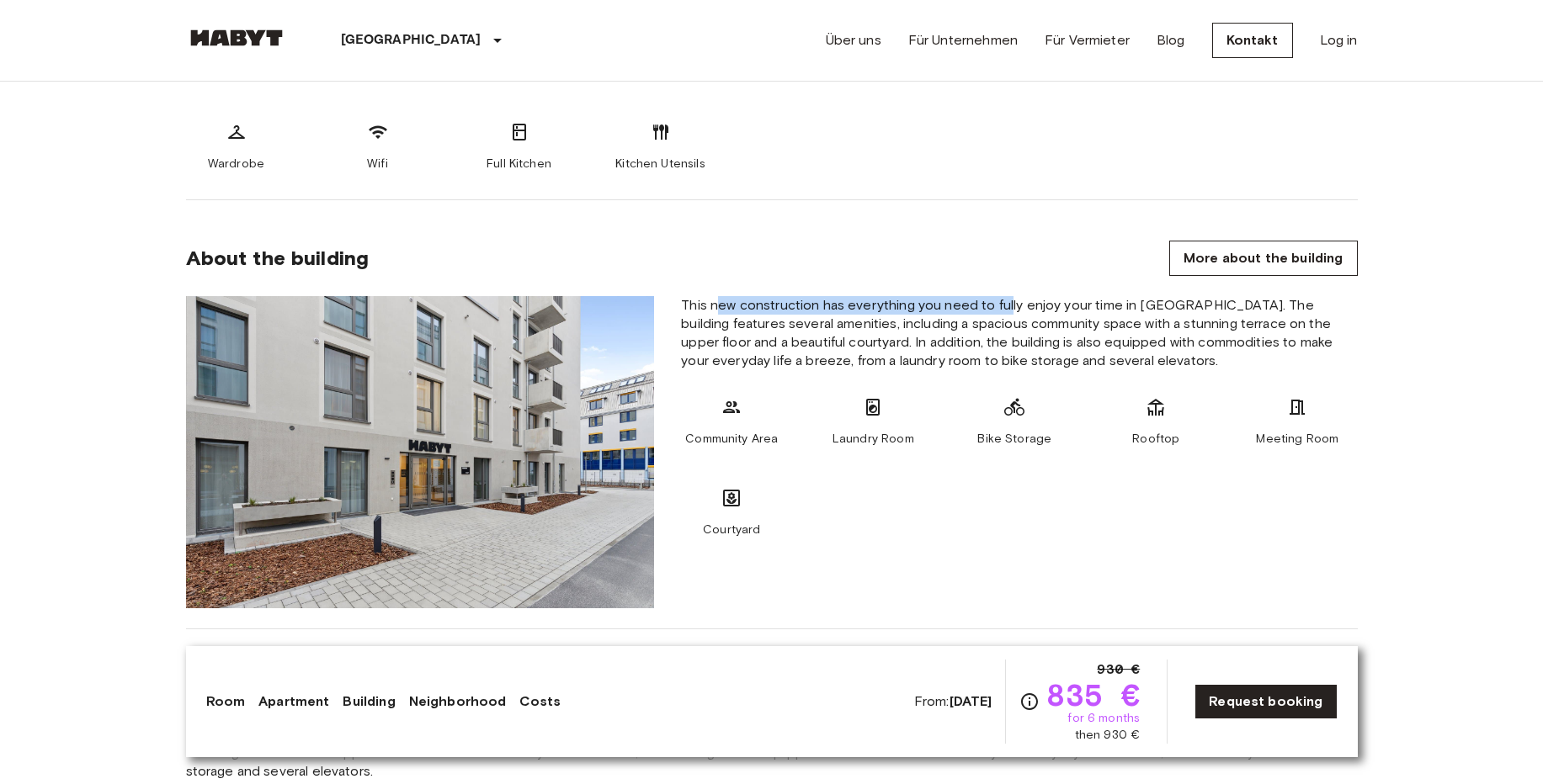
drag, startPoint x: 714, startPoint y: 310, endPoint x: 1008, endPoint y: 306, distance: 294.0
click at [1008, 306] on span "This new construction has everything you need to fully enjoy your time in Leipz…" at bounding box center [1019, 333] width 676 height 74
click at [1013, 324] on span "This new construction has everything you need to fully enjoy your time in Leipz…" at bounding box center [1019, 333] width 676 height 74
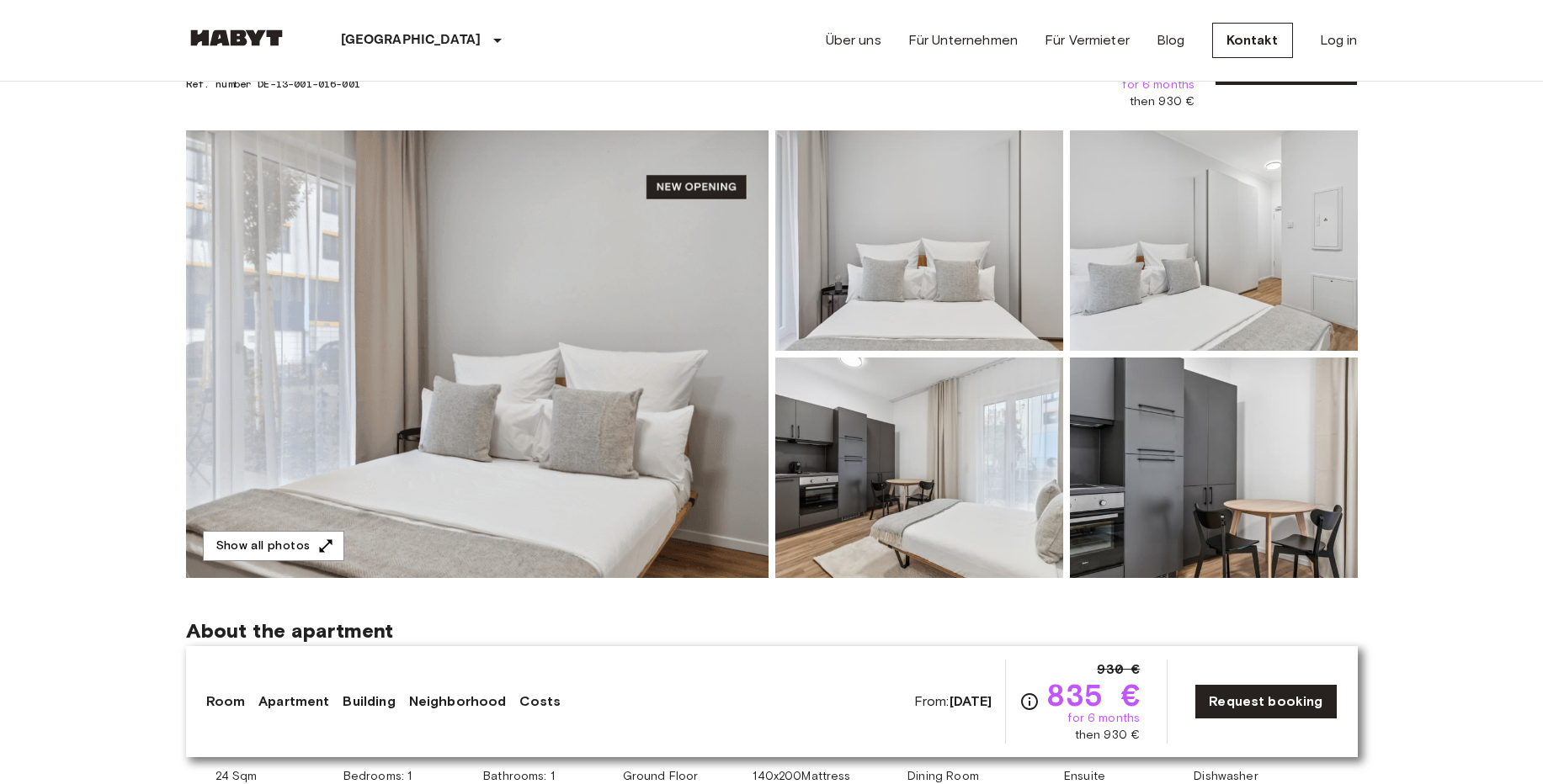
scroll to position [101, 0]
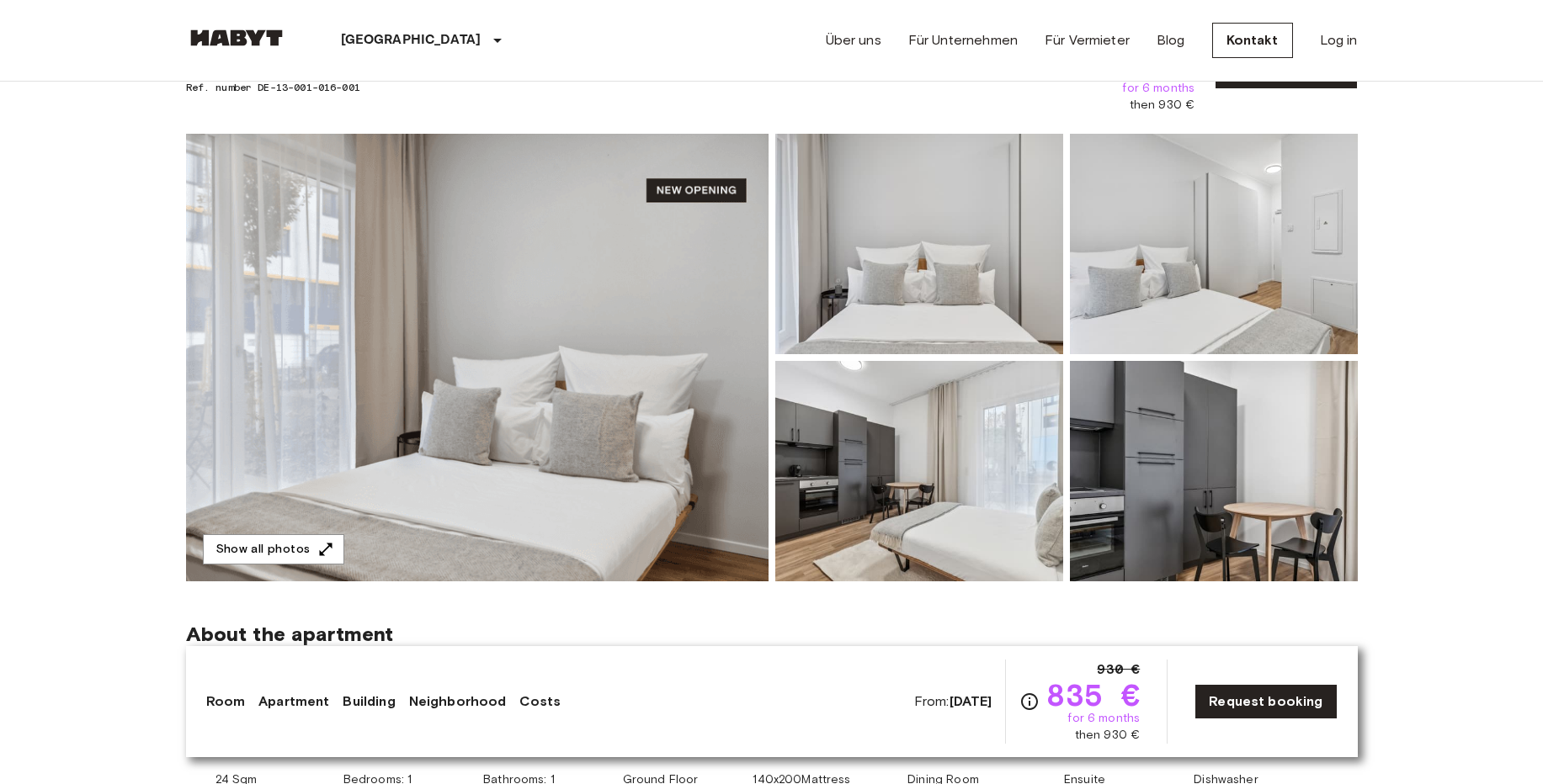
click at [743, 304] on img at bounding box center [477, 358] width 583 height 448
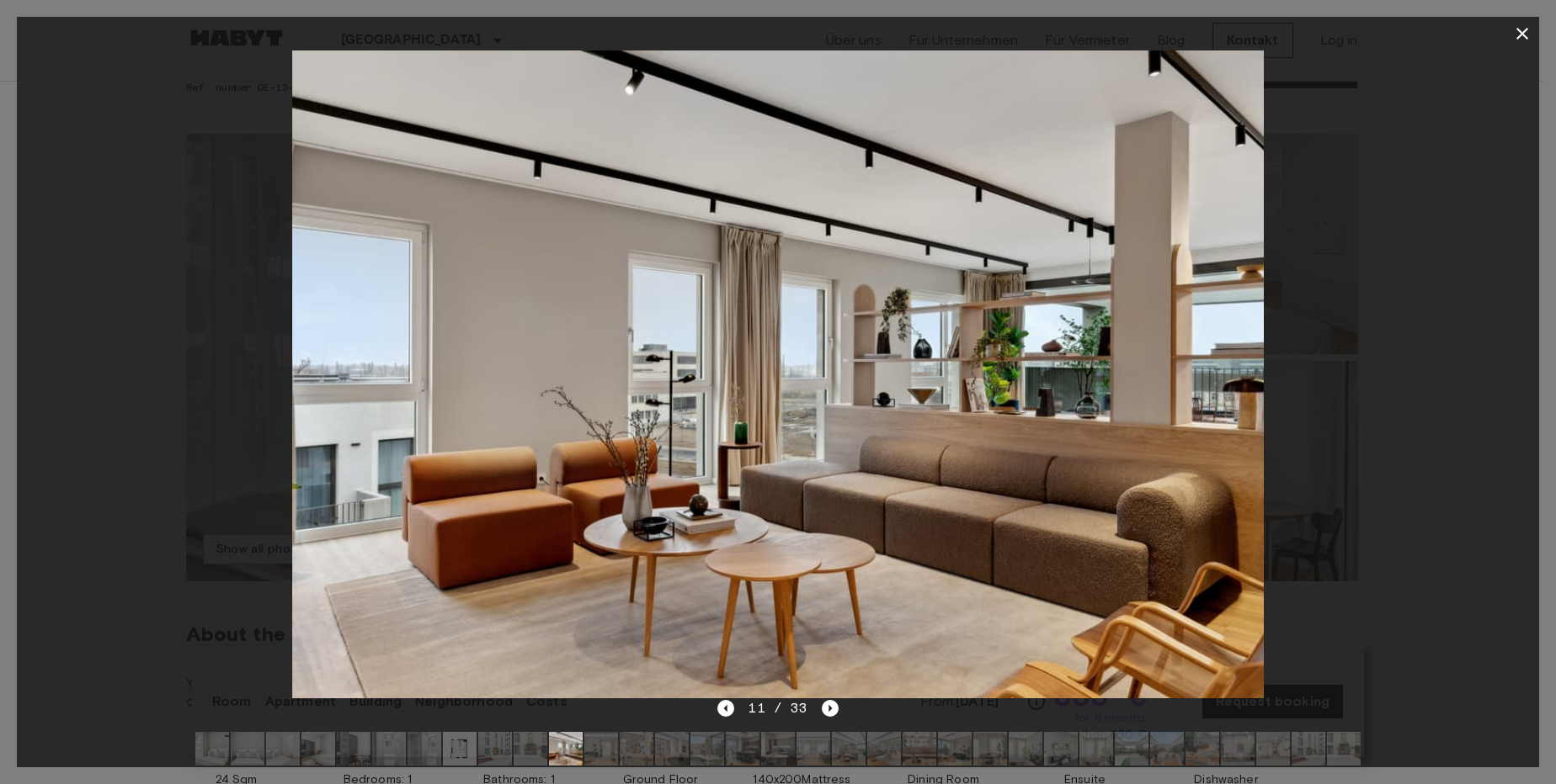
click at [1522, 34] on icon "button" at bounding box center [1522, 34] width 12 height 12
